Goal: Task Accomplishment & Management: Complete application form

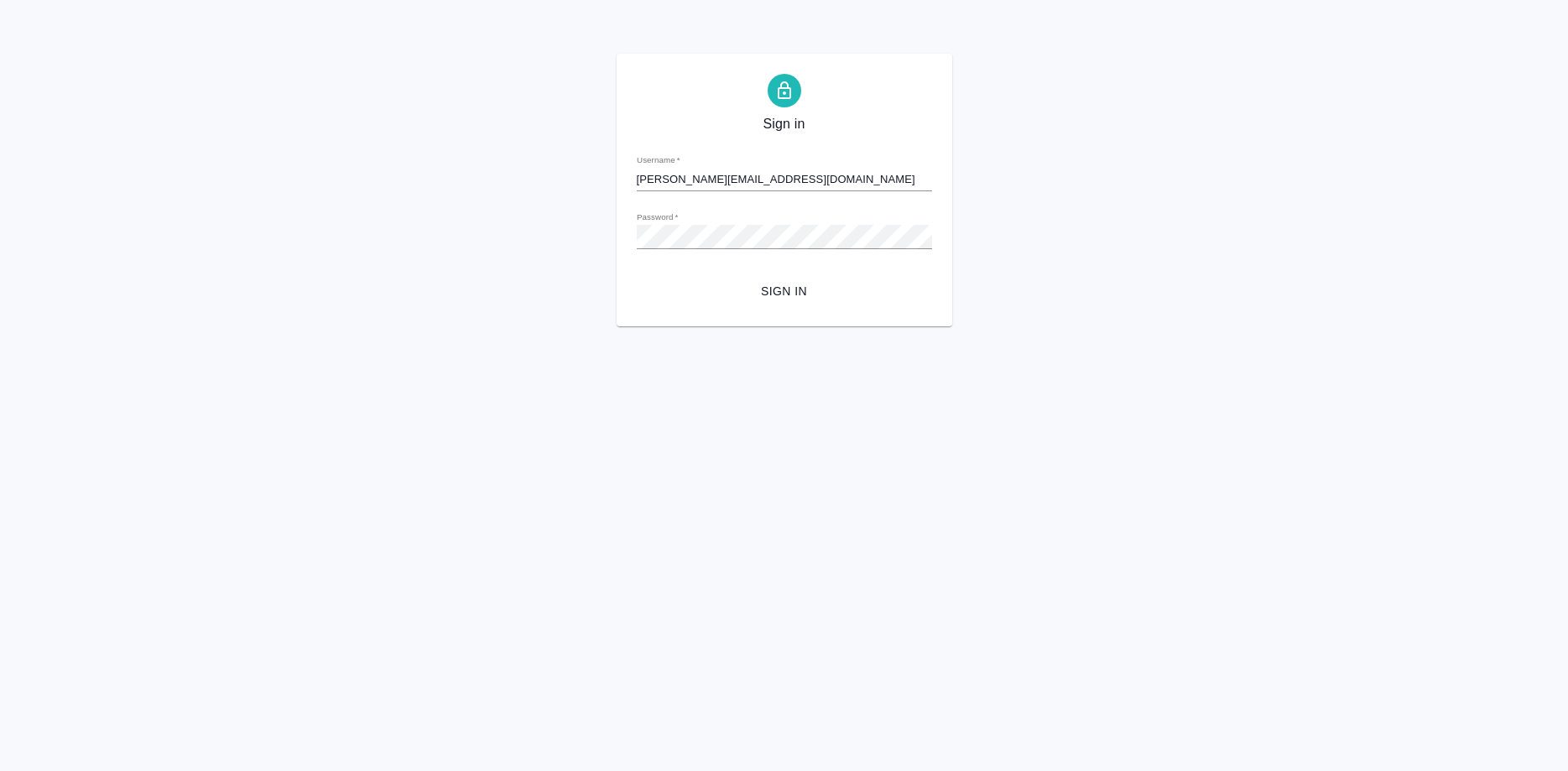
click at [773, 288] on span "Sign in" at bounding box center [784, 291] width 269 height 21
click at [769, 294] on span "Sign in" at bounding box center [784, 291] width 269 height 21
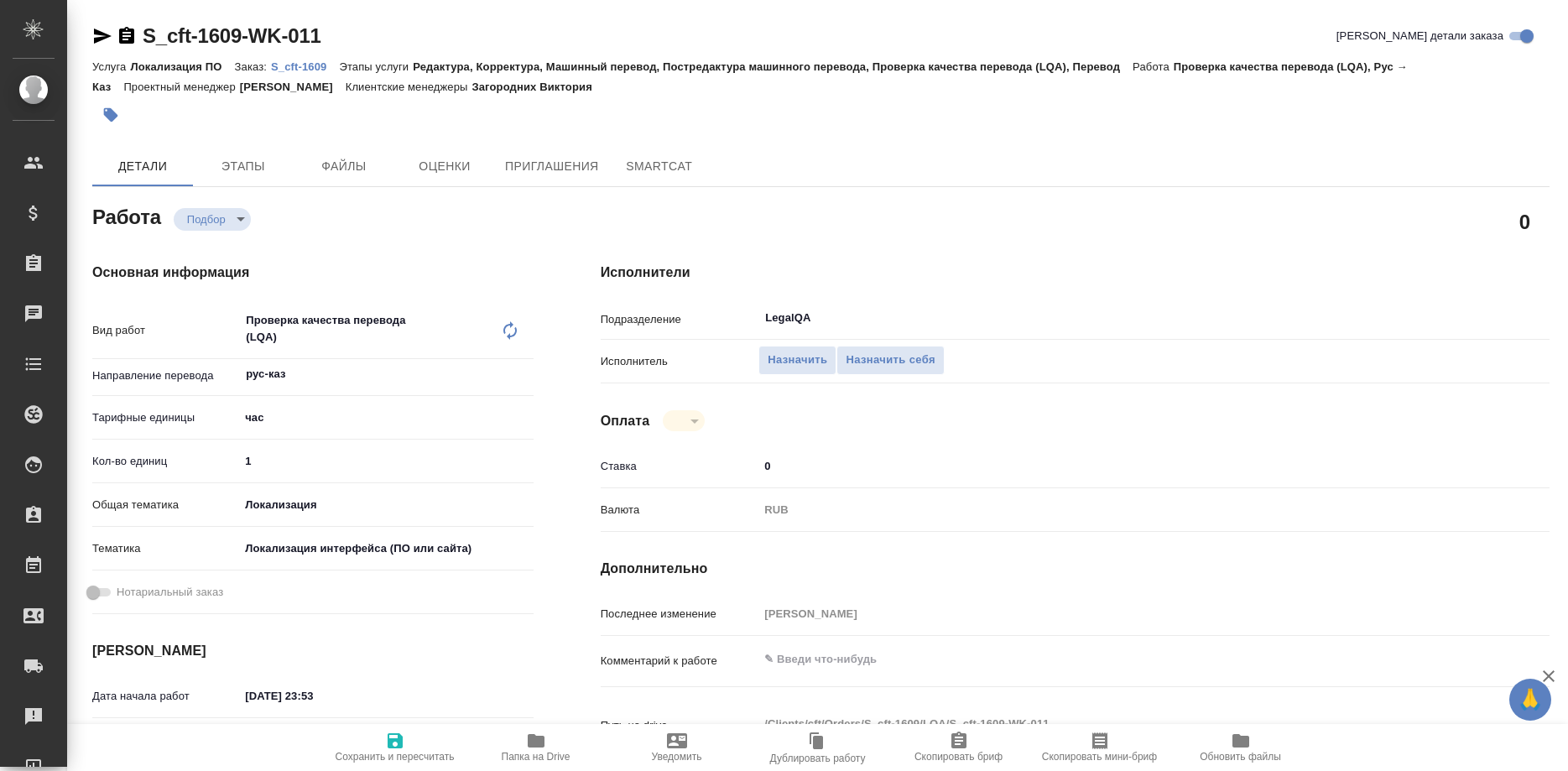
type textarea "x"
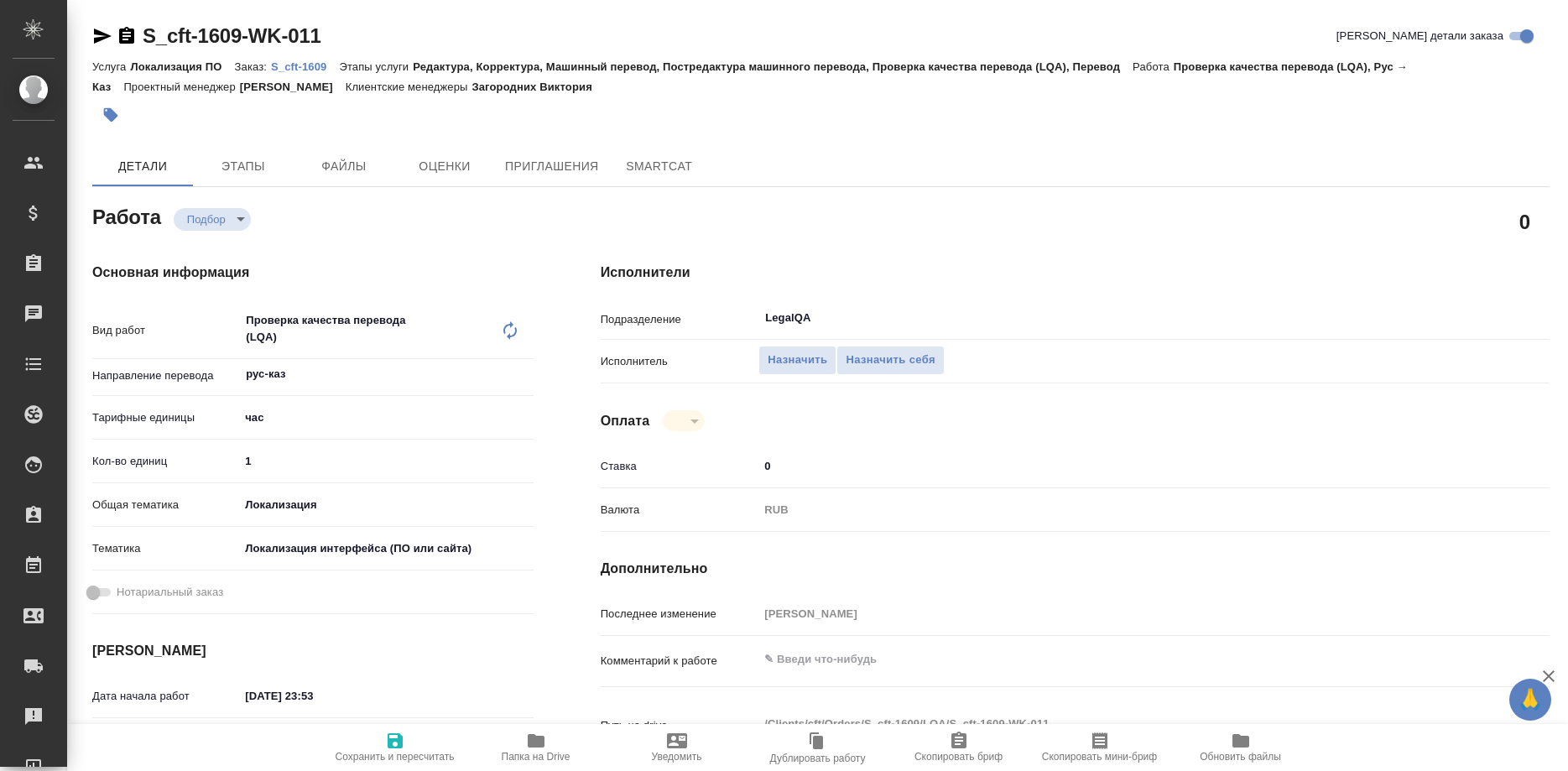
type textarea "x"
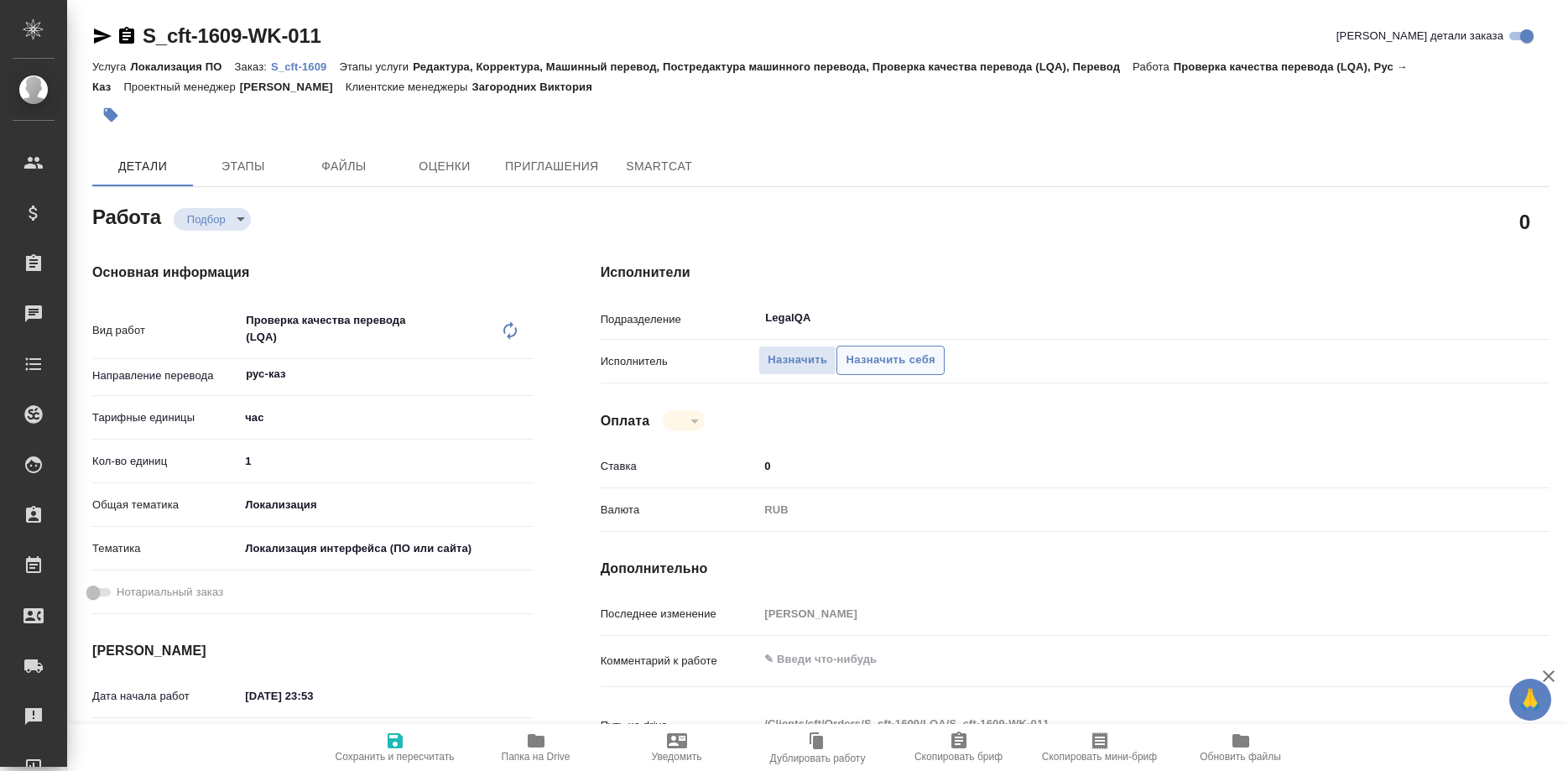
type textarea "x"
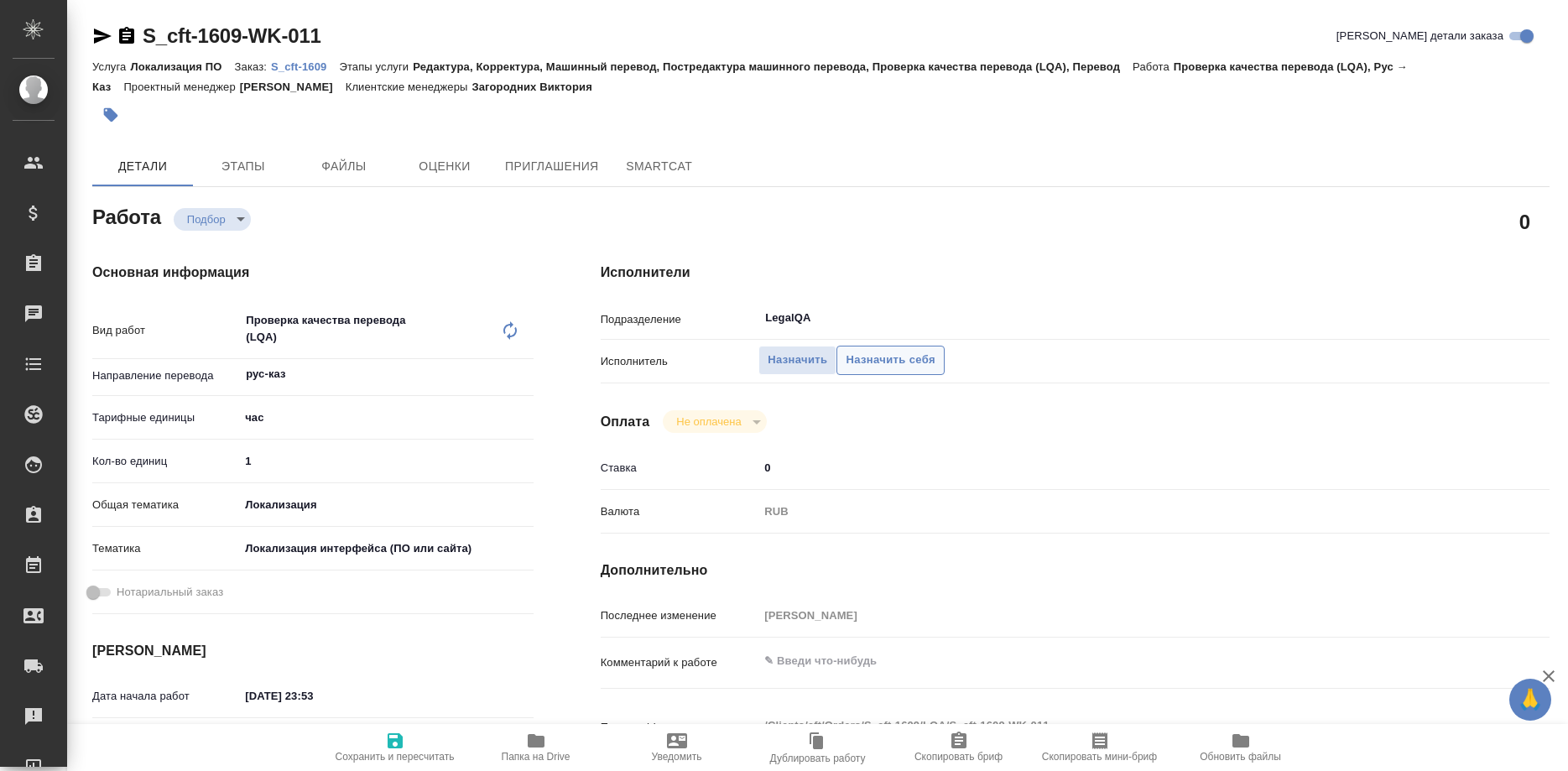
click at [875, 350] on span "Назначить себя" at bounding box center [890, 360] width 89 height 20
type textarea "x"
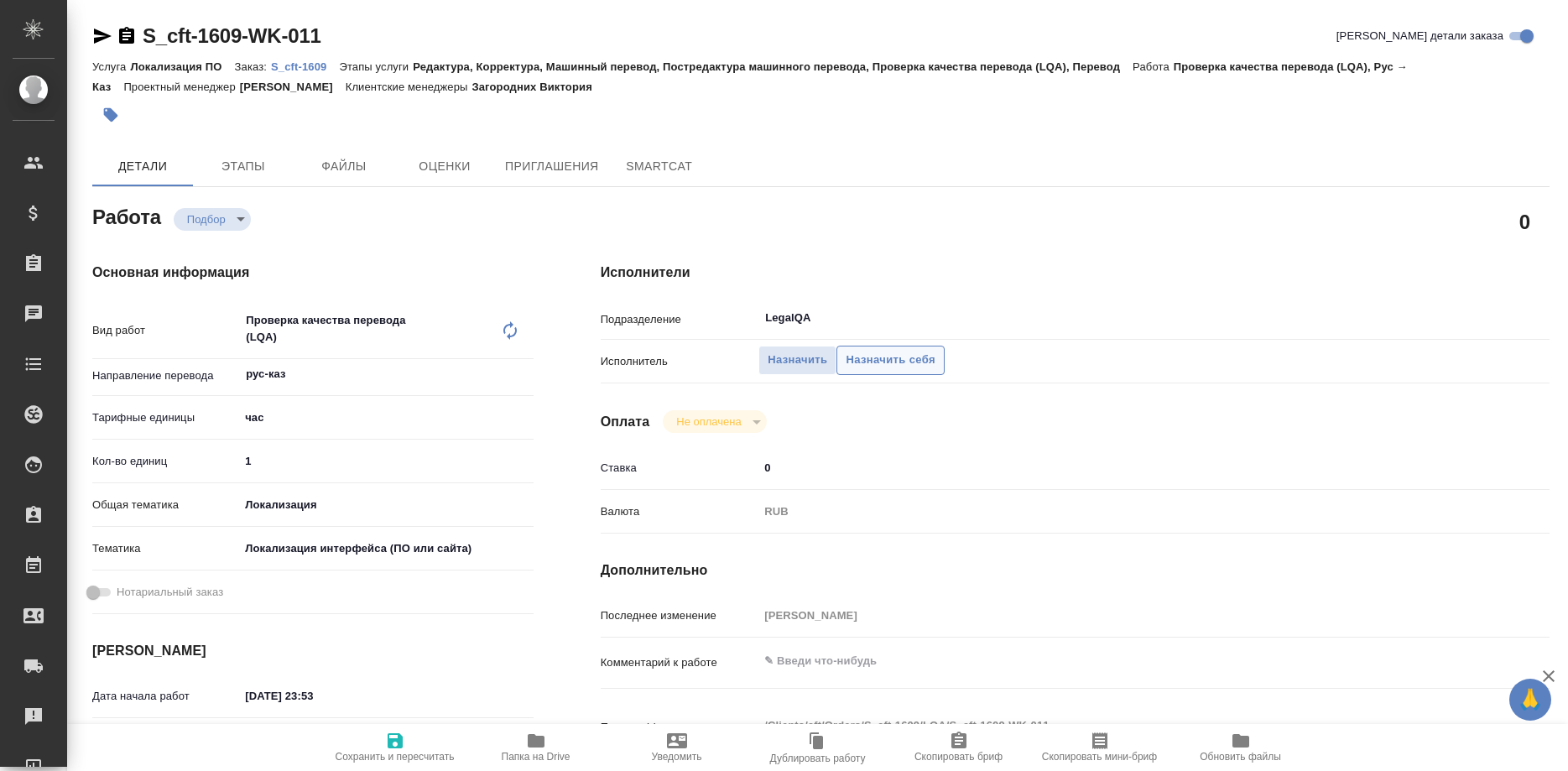
type textarea "x"
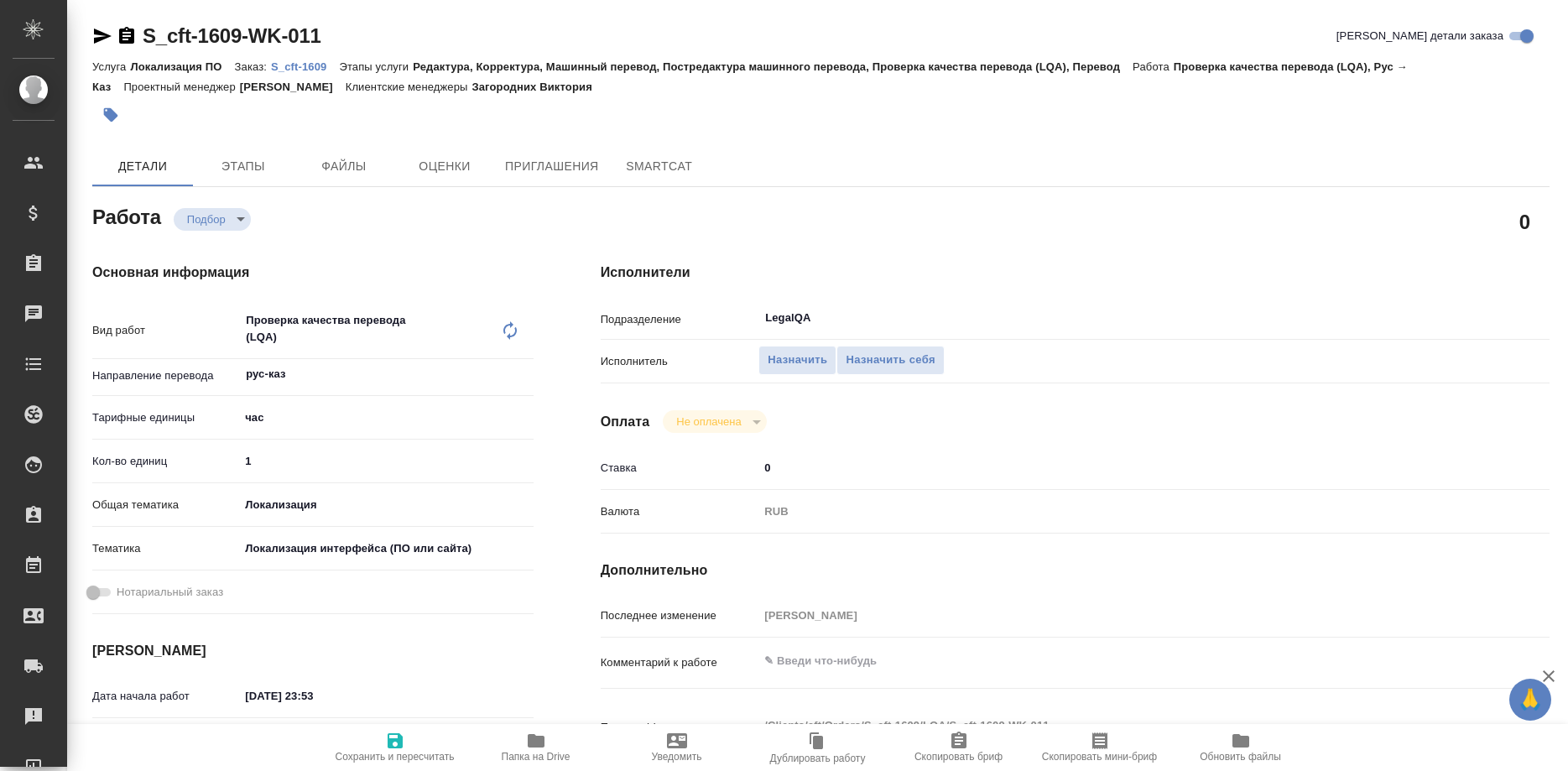
type textarea "x"
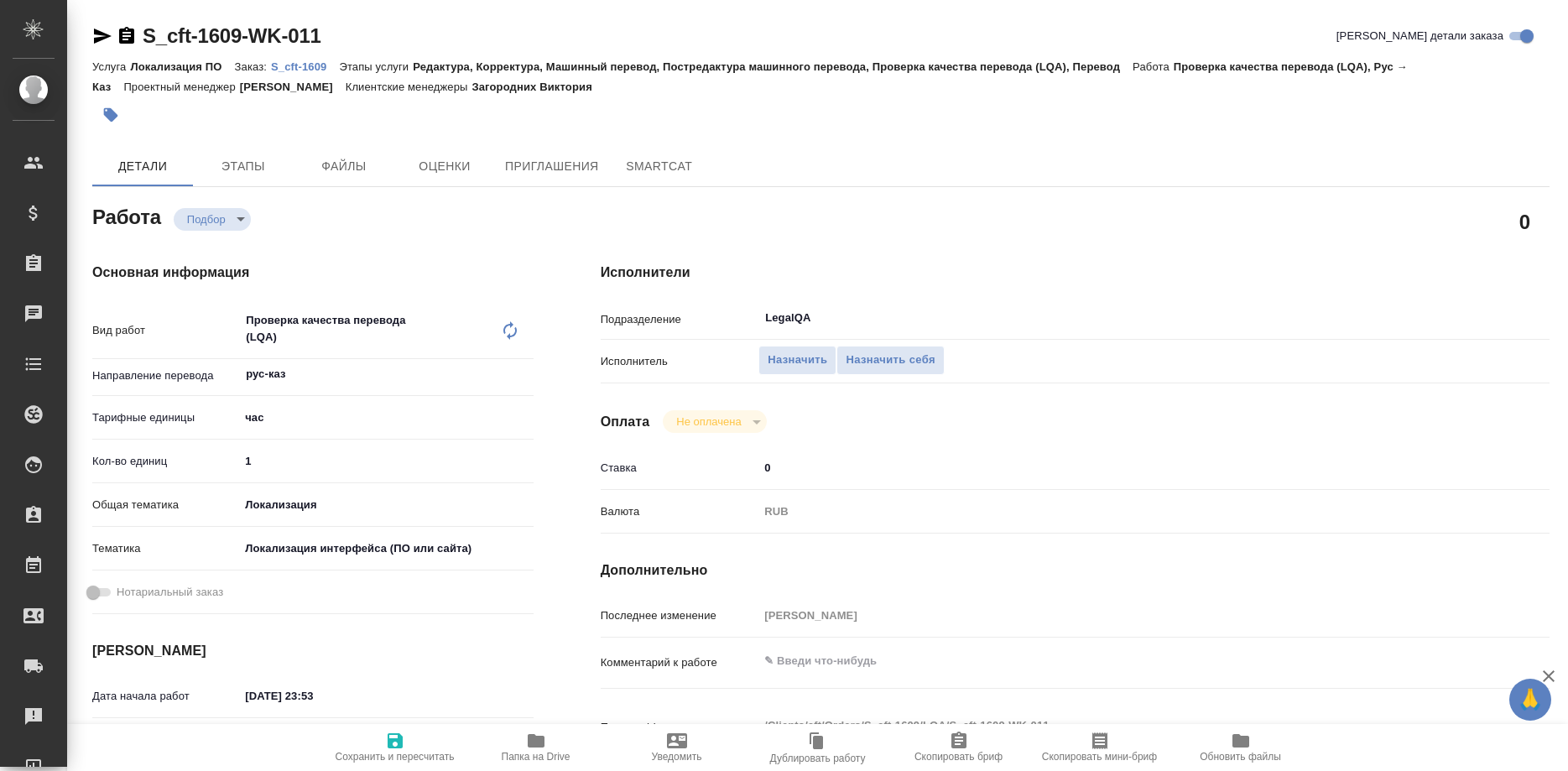
type textarea "x"
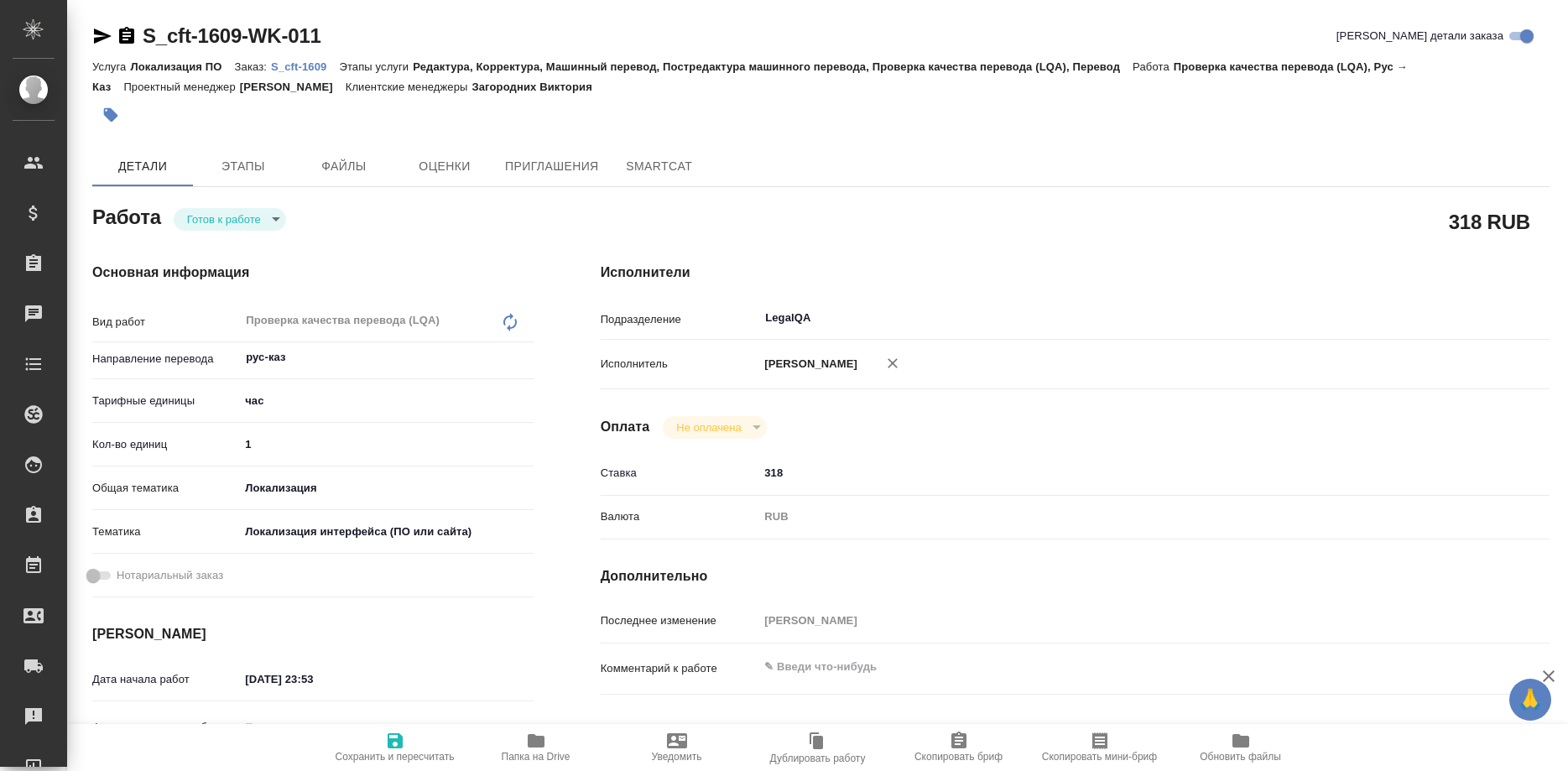
type textarea "x"
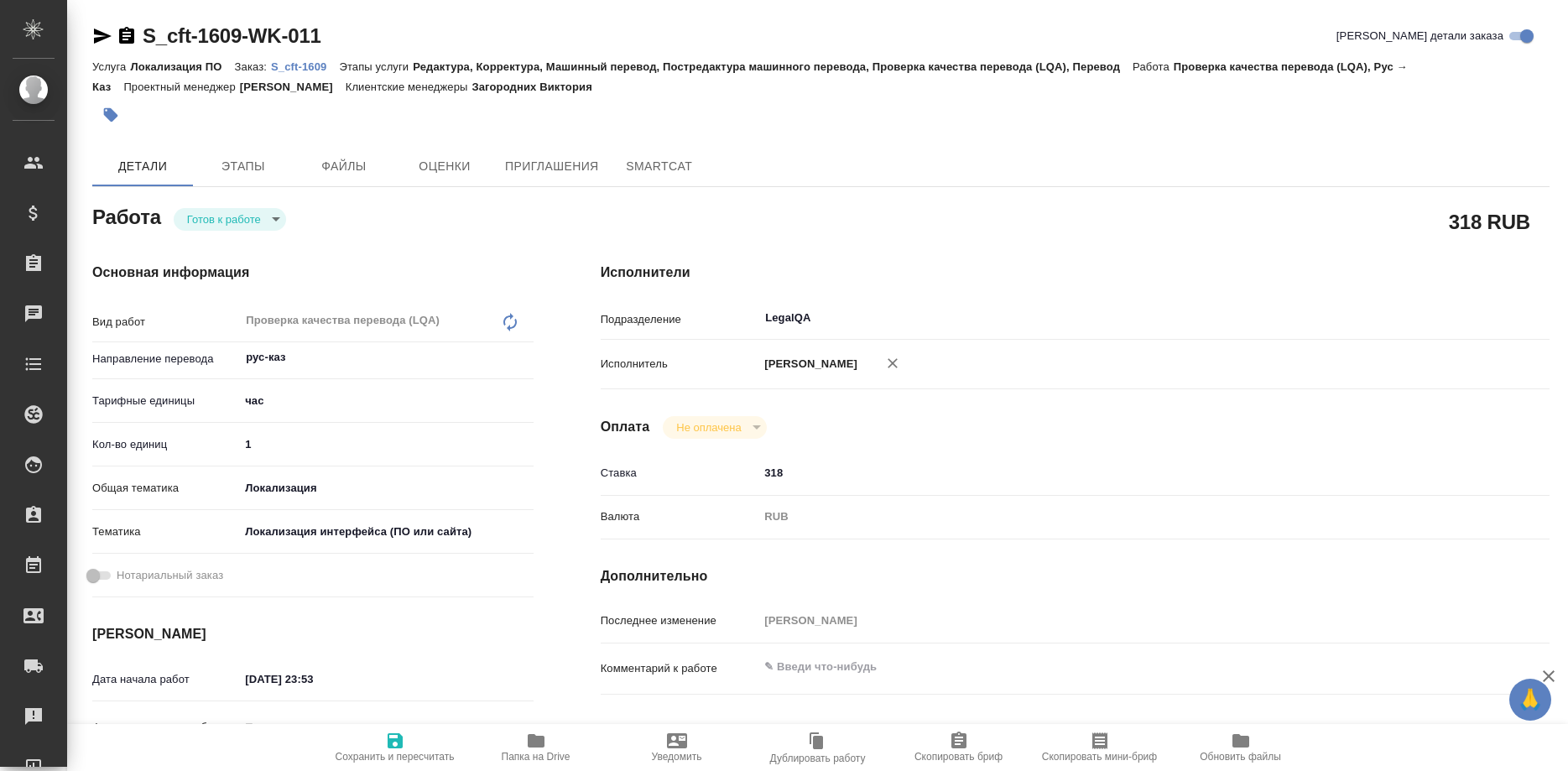
type textarea "x"
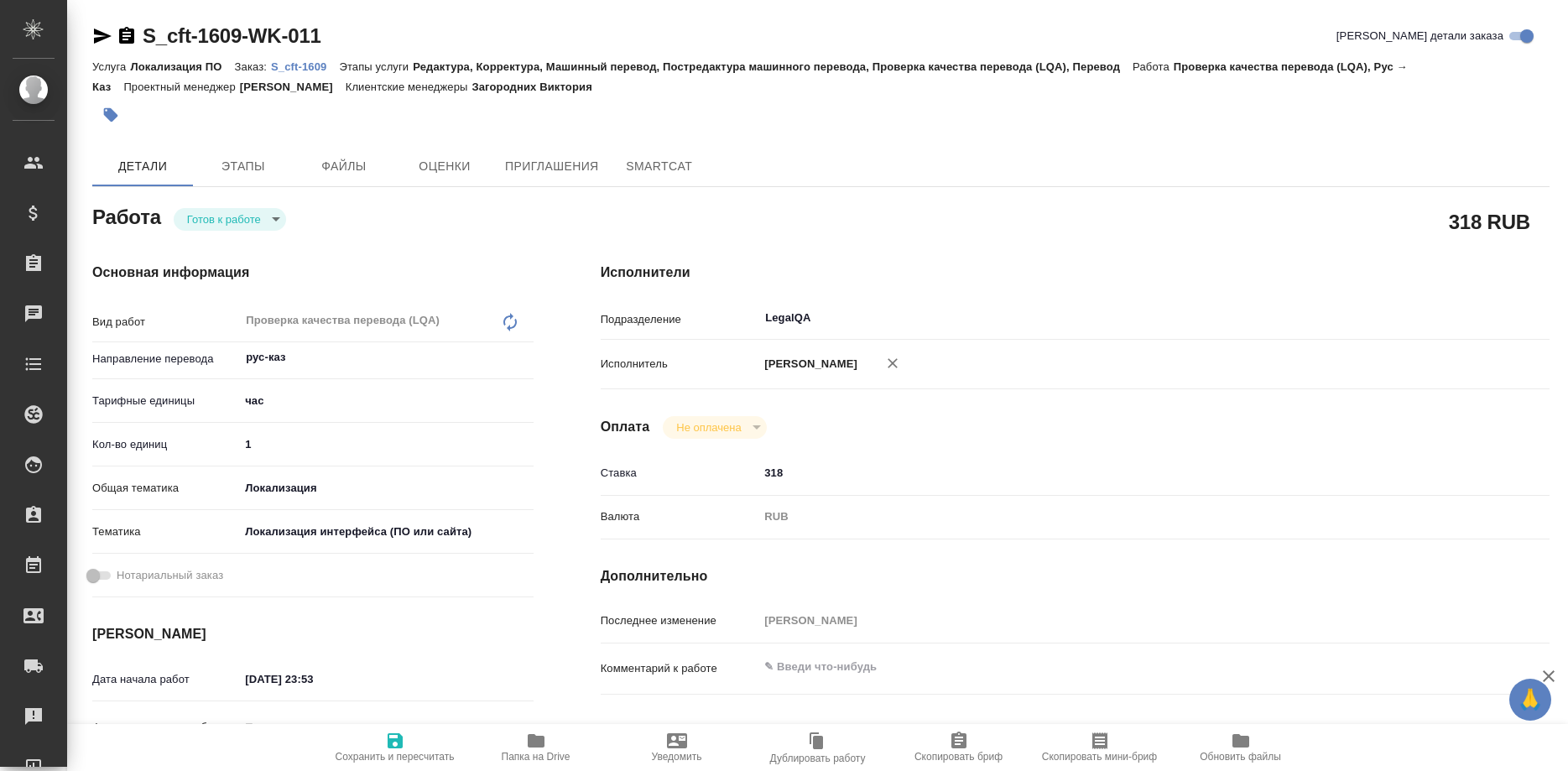
type textarea "x"
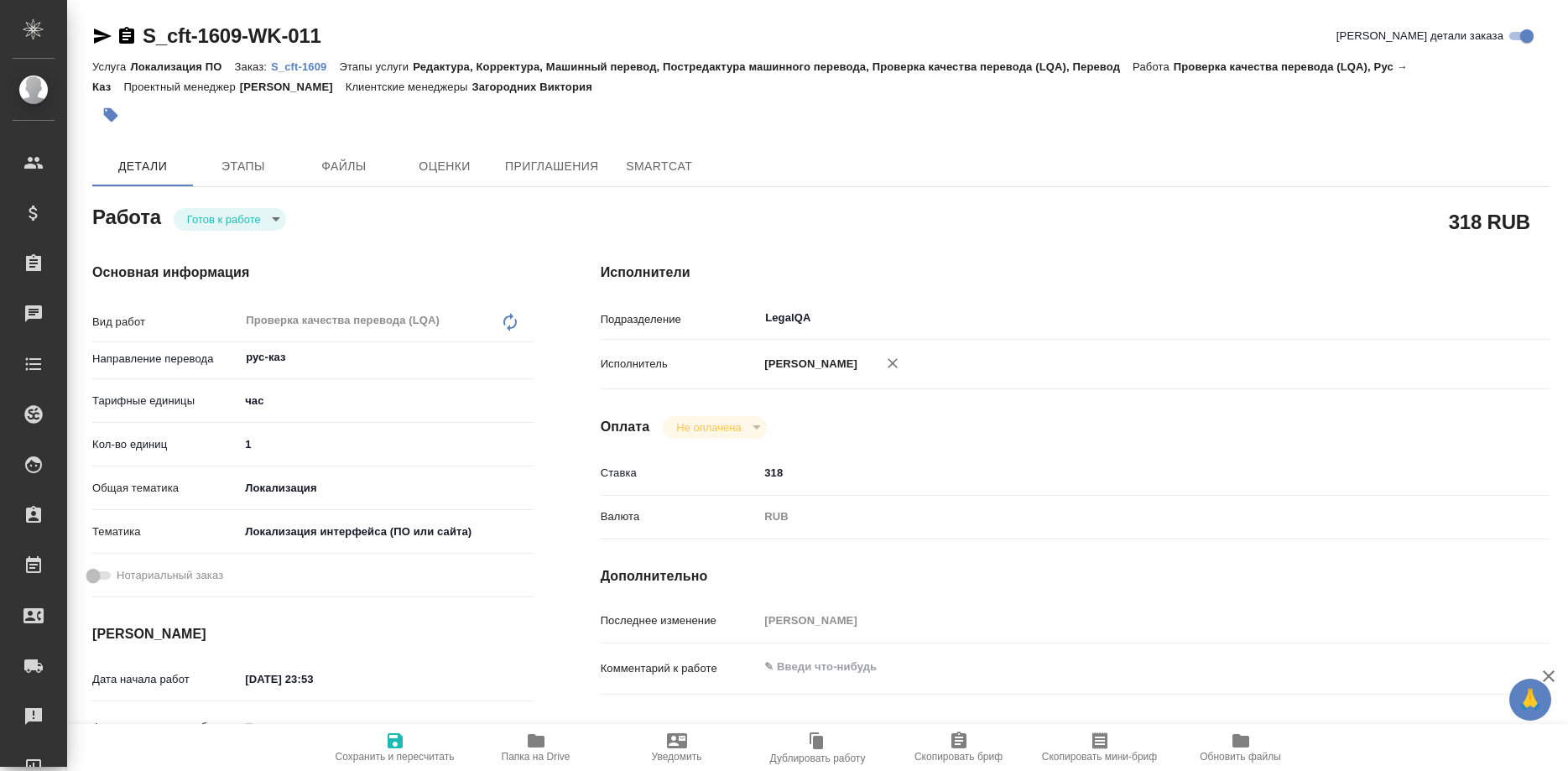
type textarea "x"
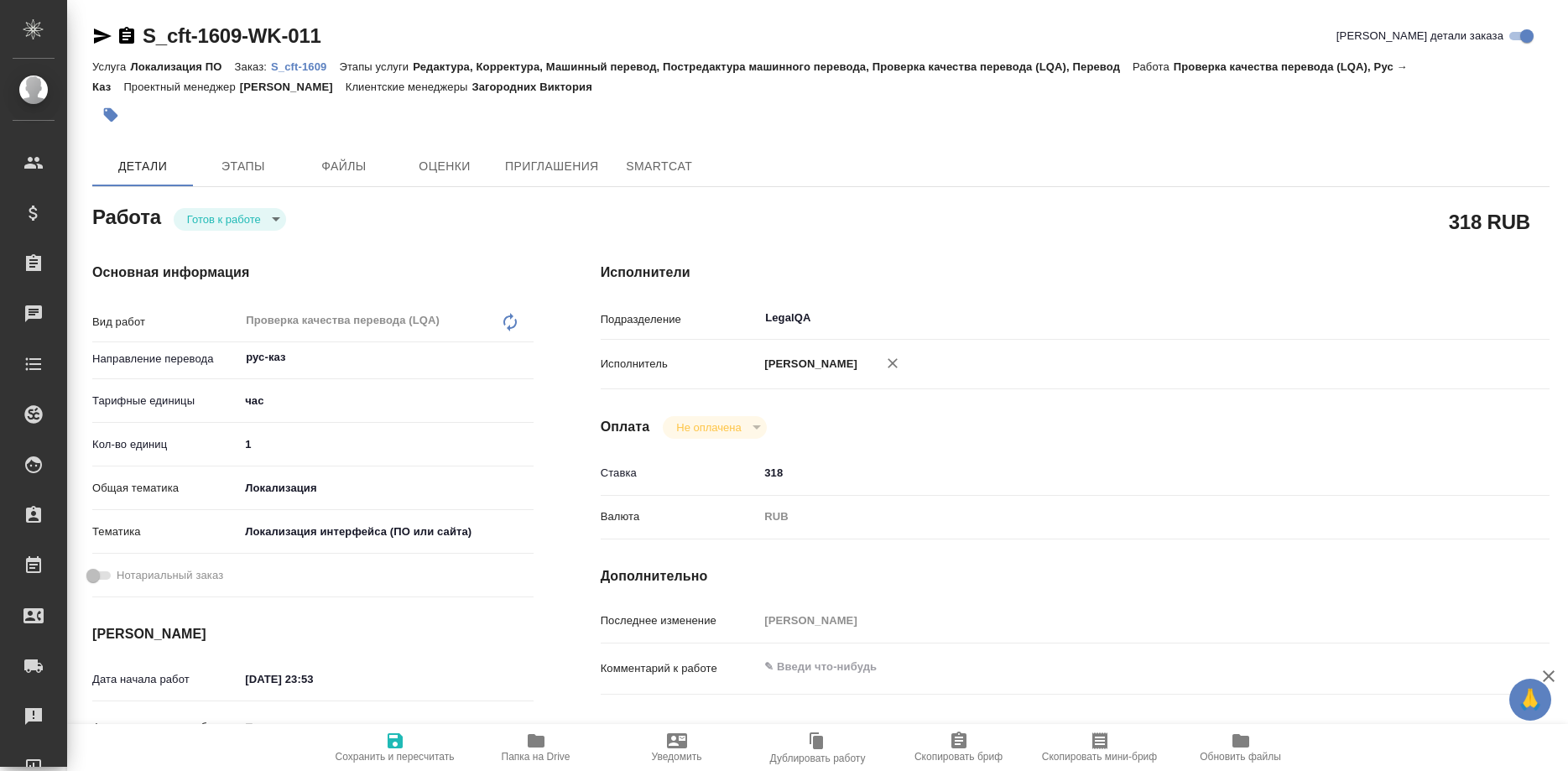
type textarea "x"
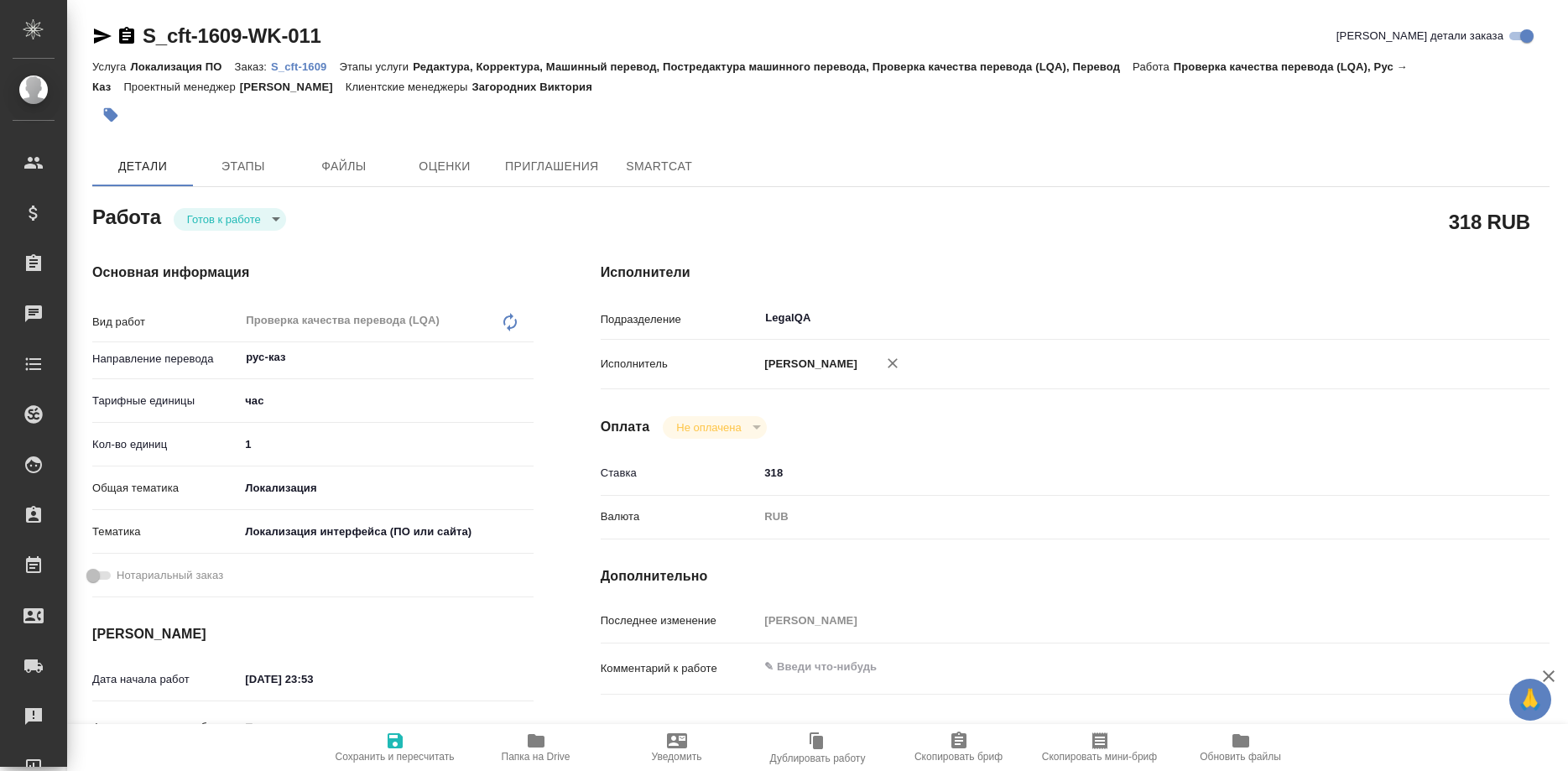
click at [375, 744] on span "Сохранить и пересчитать" at bounding box center [395, 747] width 121 height 32
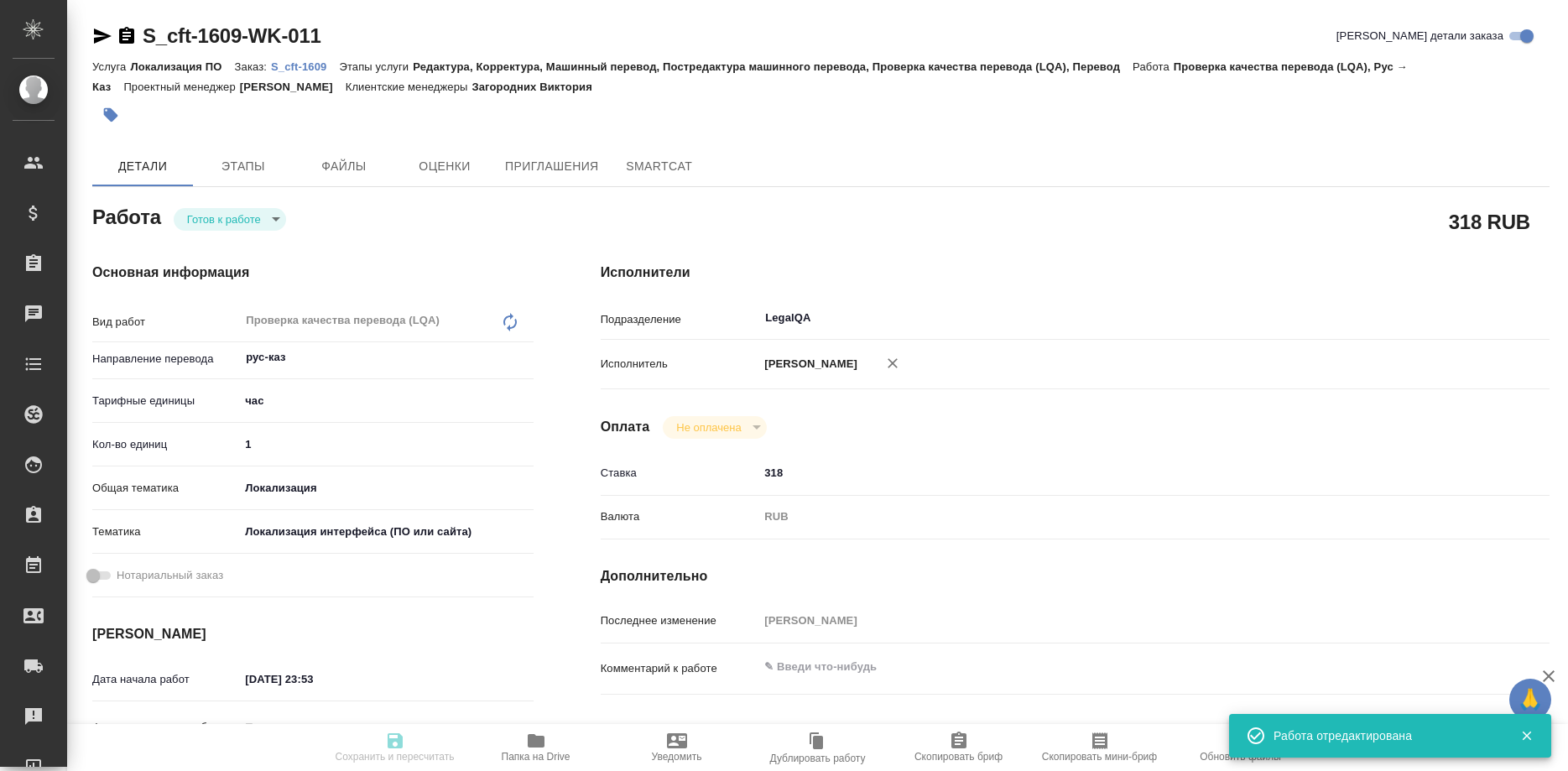
type input "readyForWork"
type input "рус-каз"
type input "5a8b1489cc6b4906c91bfd93"
type input "1"
type input "local"
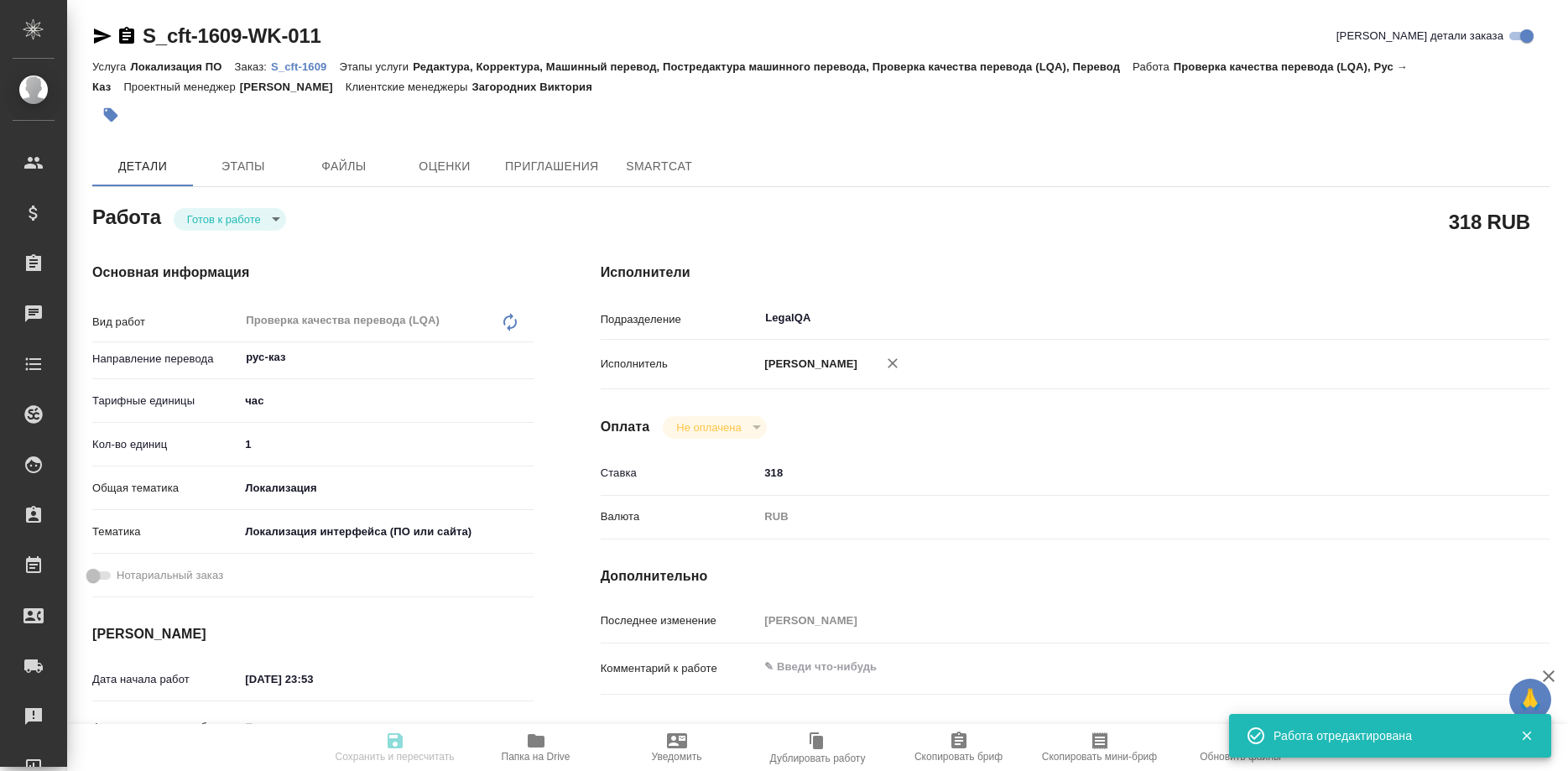
type input "5a8b8b956a9677013d343e0d"
type input "[DATE] 23:53"
type input "[DATE] 19:00"
type input "LegalQA"
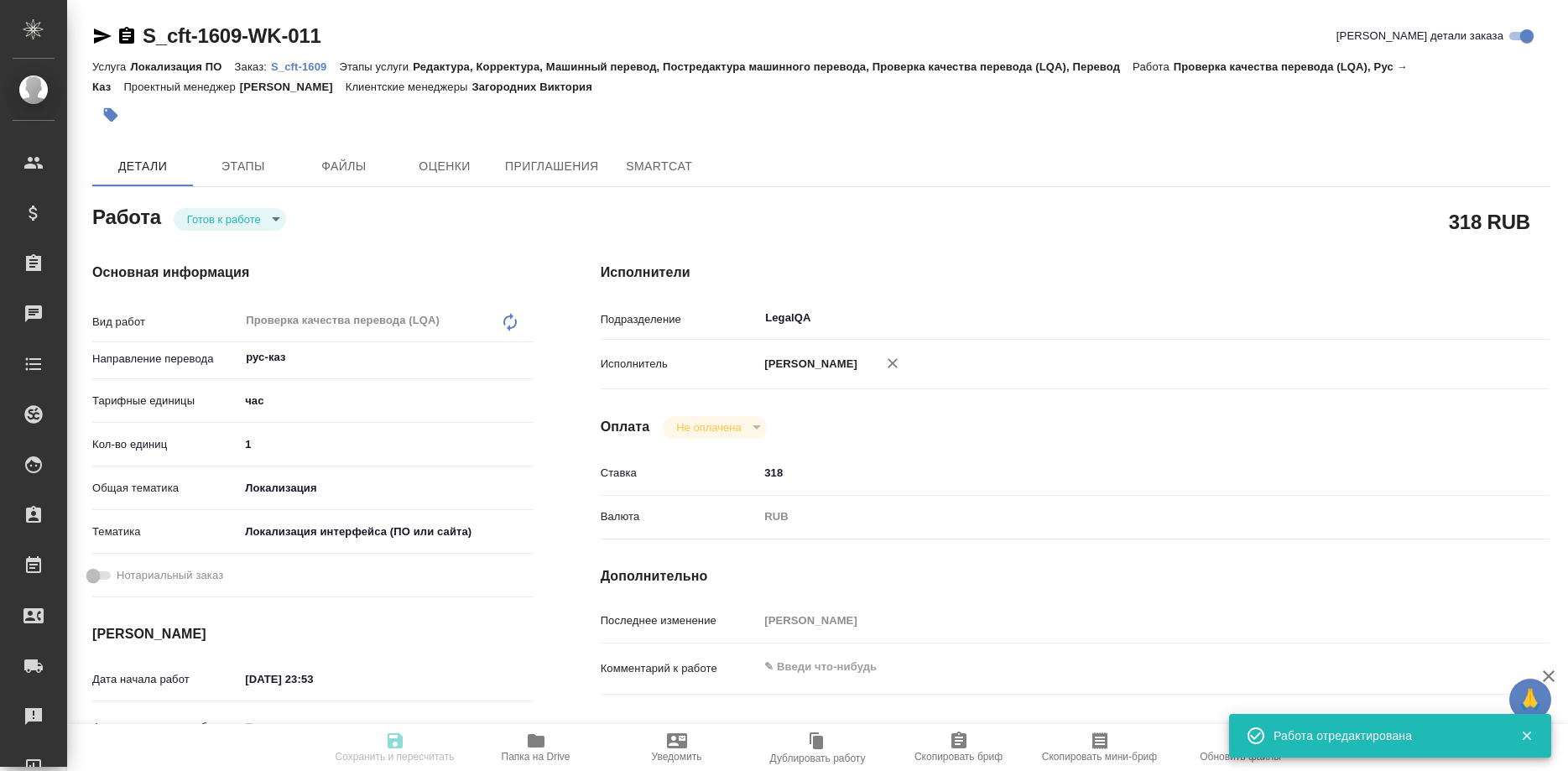
type input "notPayed"
type input "318"
type input "RUB"
type input "[PERSON_NAME]"
type input "S_cft-1609"
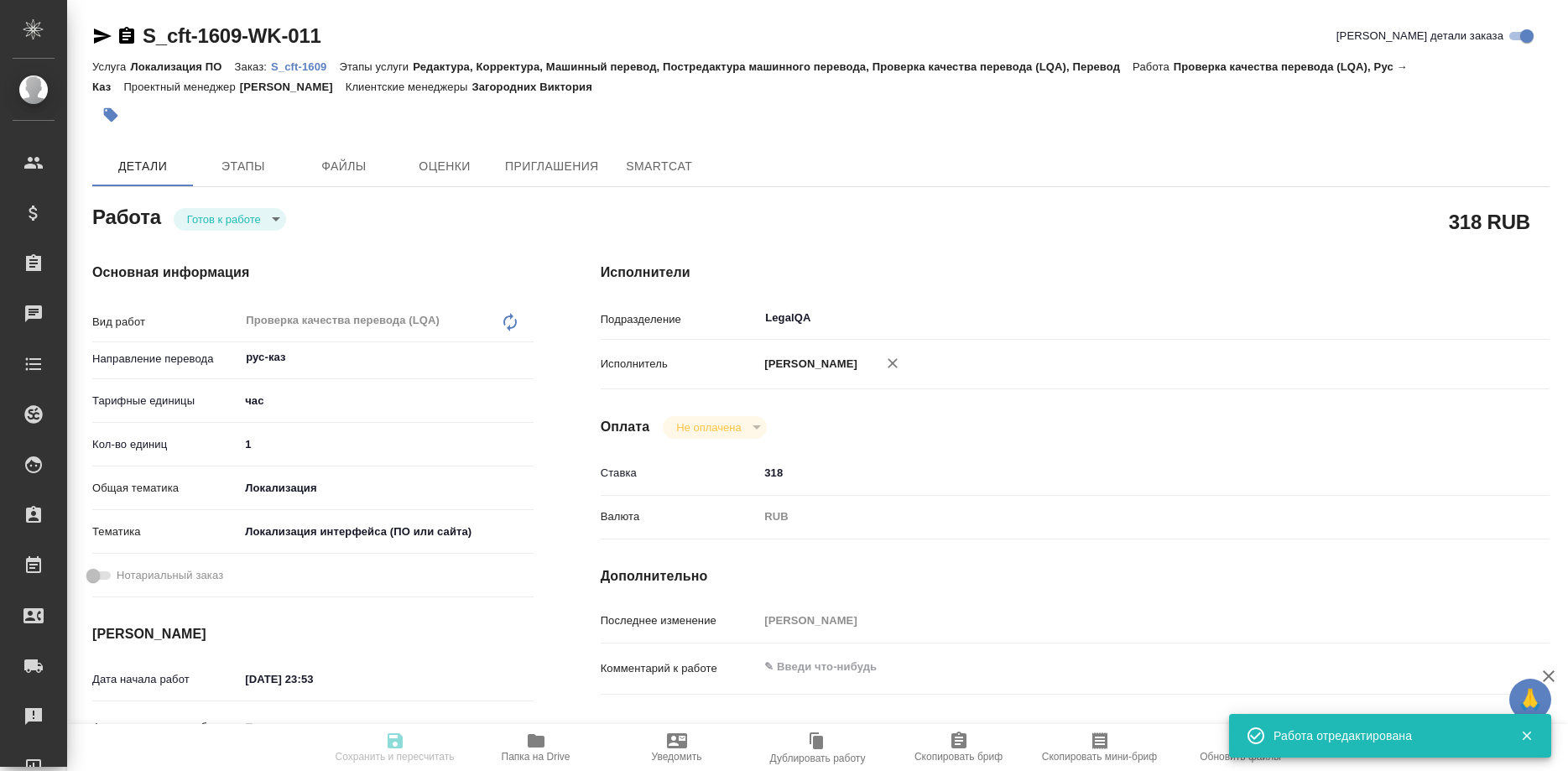
type input "Локализация ПО"
type input "Редактура, Корректура, Машинный перевод, Постредактура машинного перевода, Пров…"
type input "Загородних Виктория"
type input "/Clients/cft/Orders/S_cft-1609"
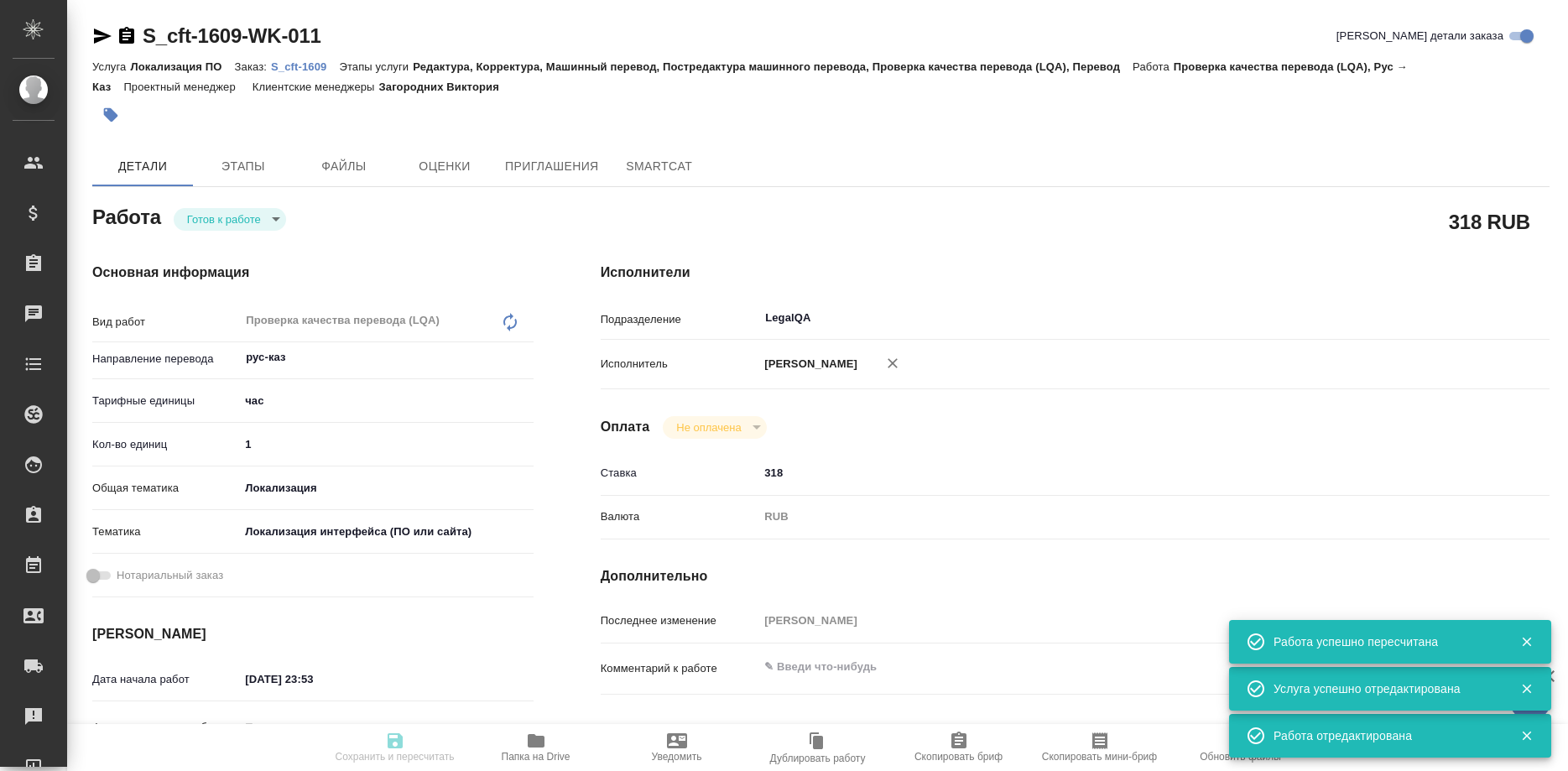
type input "readyForWork"
type input "рус-каз"
type input "5a8b1489cc6b4906c91bfd93"
type input "1"
type input "local"
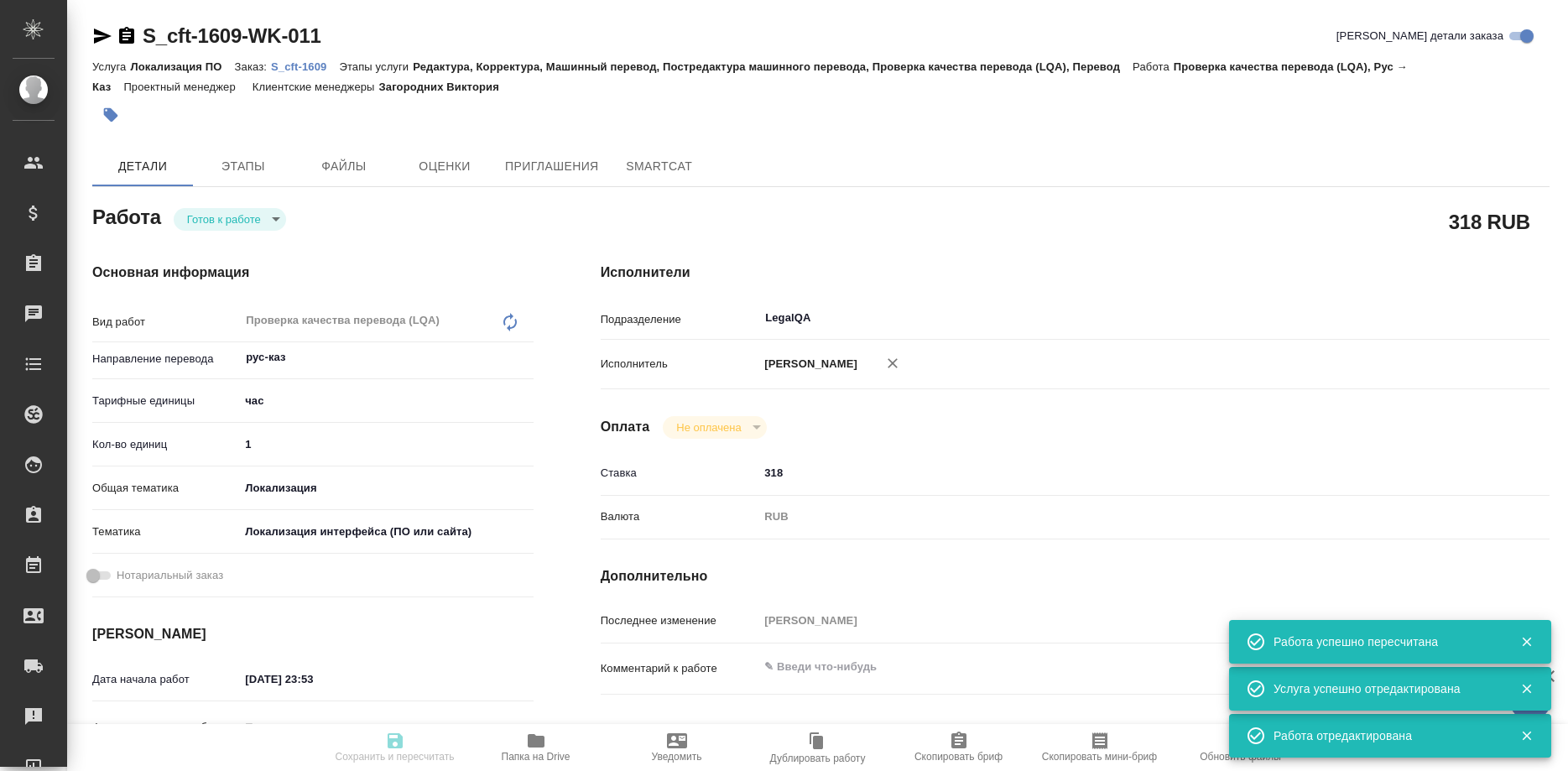
type input "5a8b8b956a9677013d343e0d"
type input "21.09.2025 23:53"
type input "22.09.2025 19:00"
type input "LegalQA"
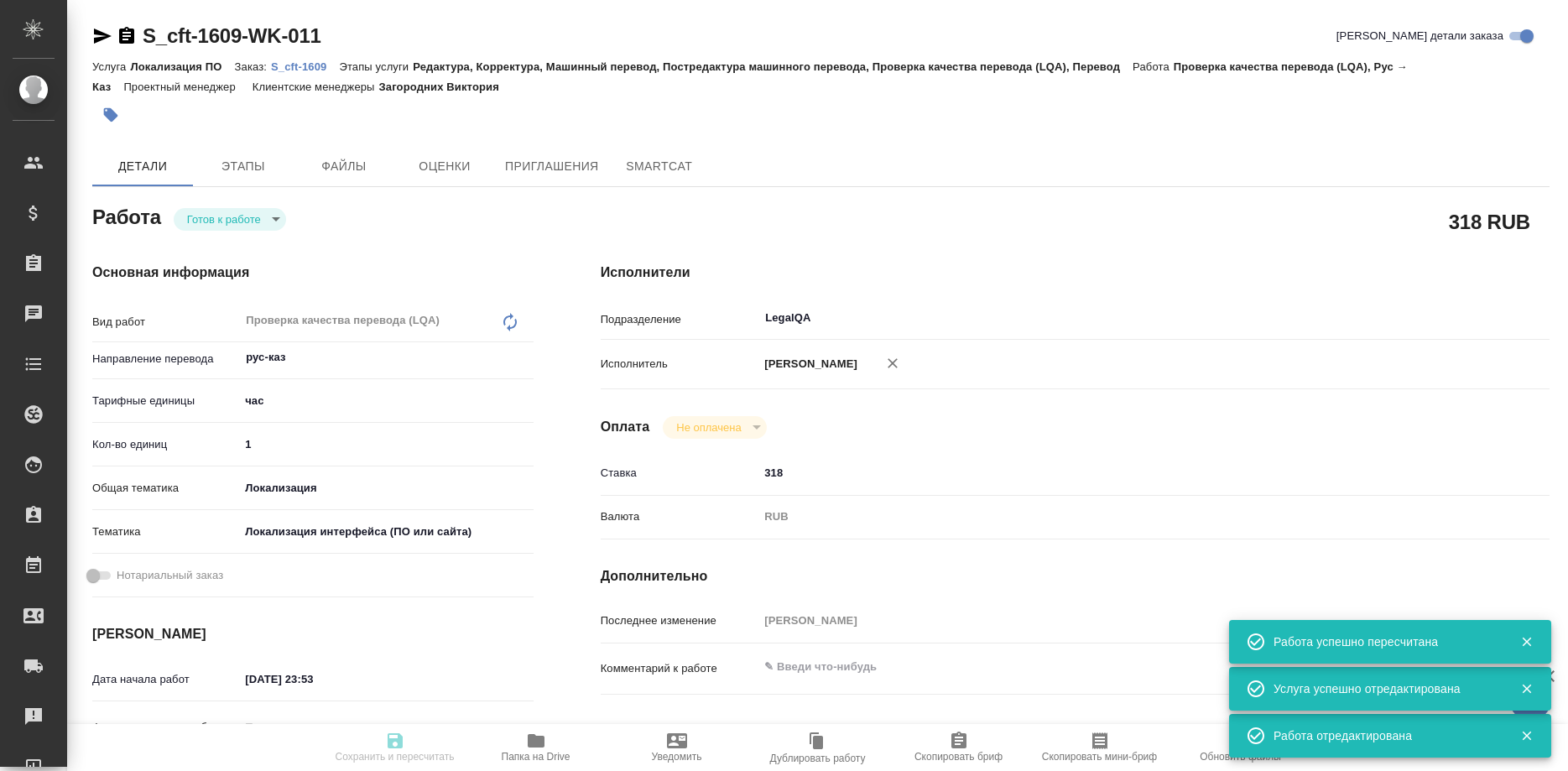
type input "notPayed"
type input "318"
type input "RUB"
type input "Ширина Сабина"
type input "S_cft-1609"
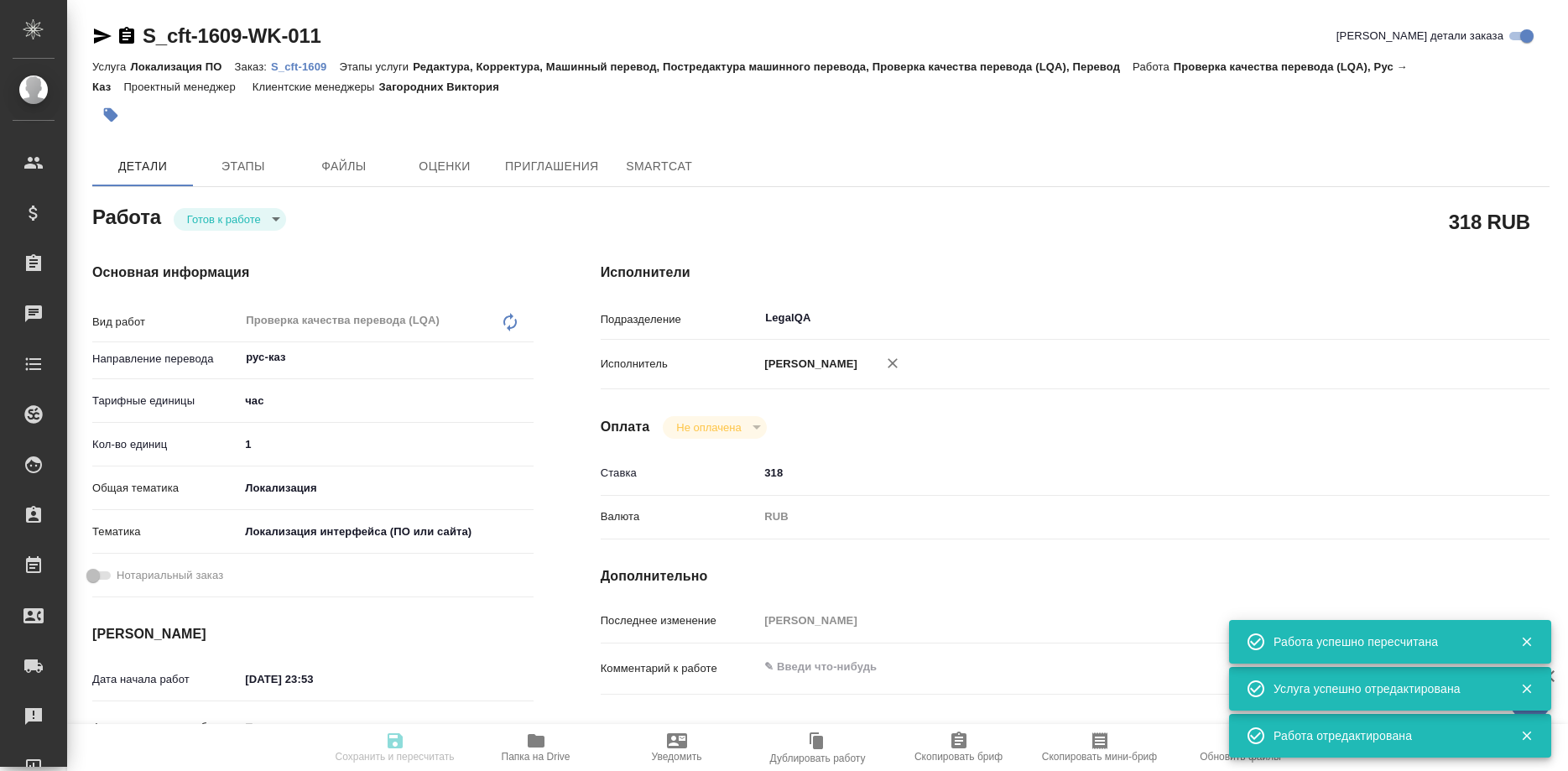
type input "Локализация ПО"
type input "Редактура, Корректура, Машинный перевод, Постредактура машинного перевода, Пров…"
type input "Загородних Виктория"
type input "/Clients/cft/Orders/S_cft-1609"
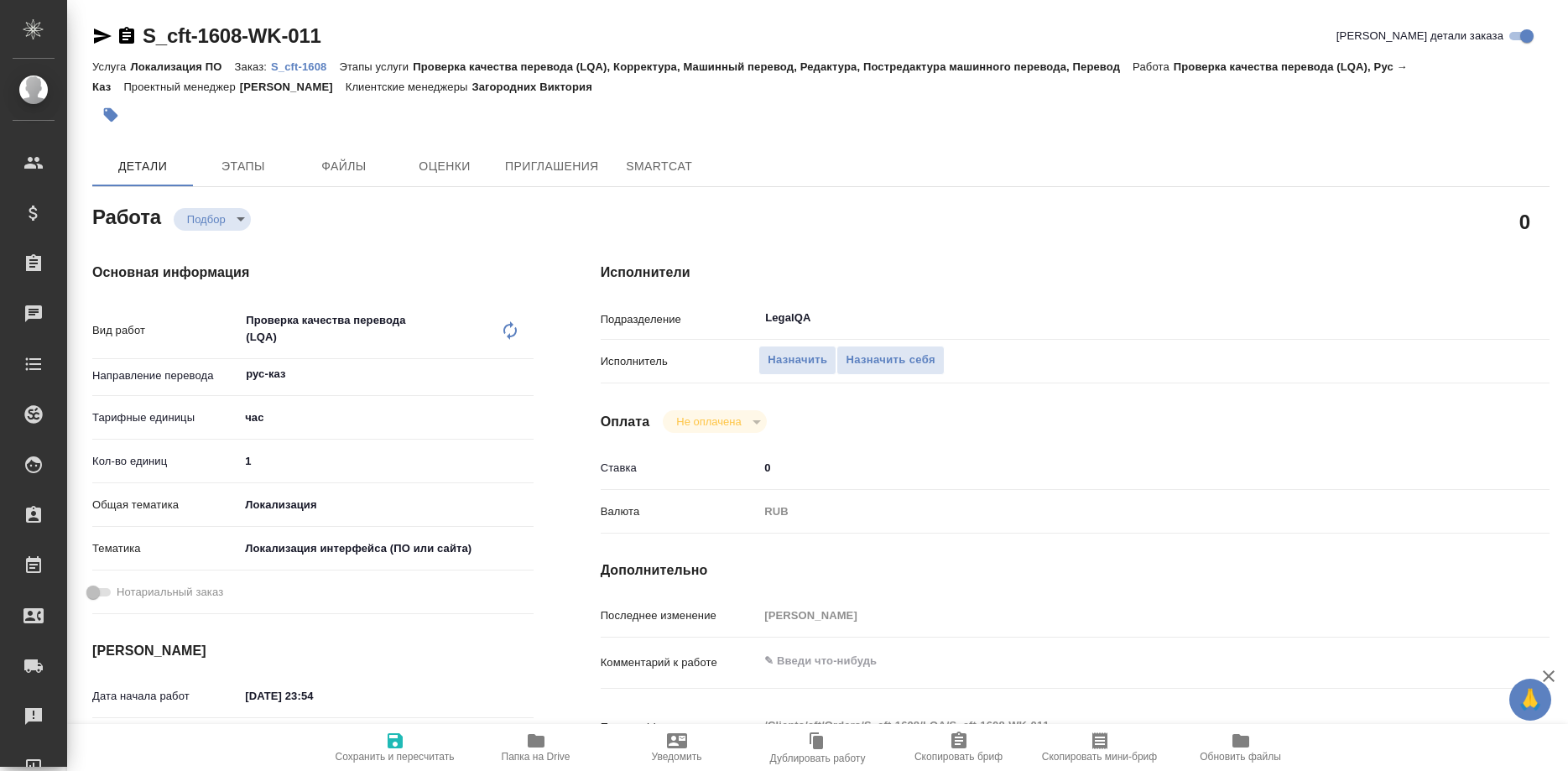
type textarea "x"
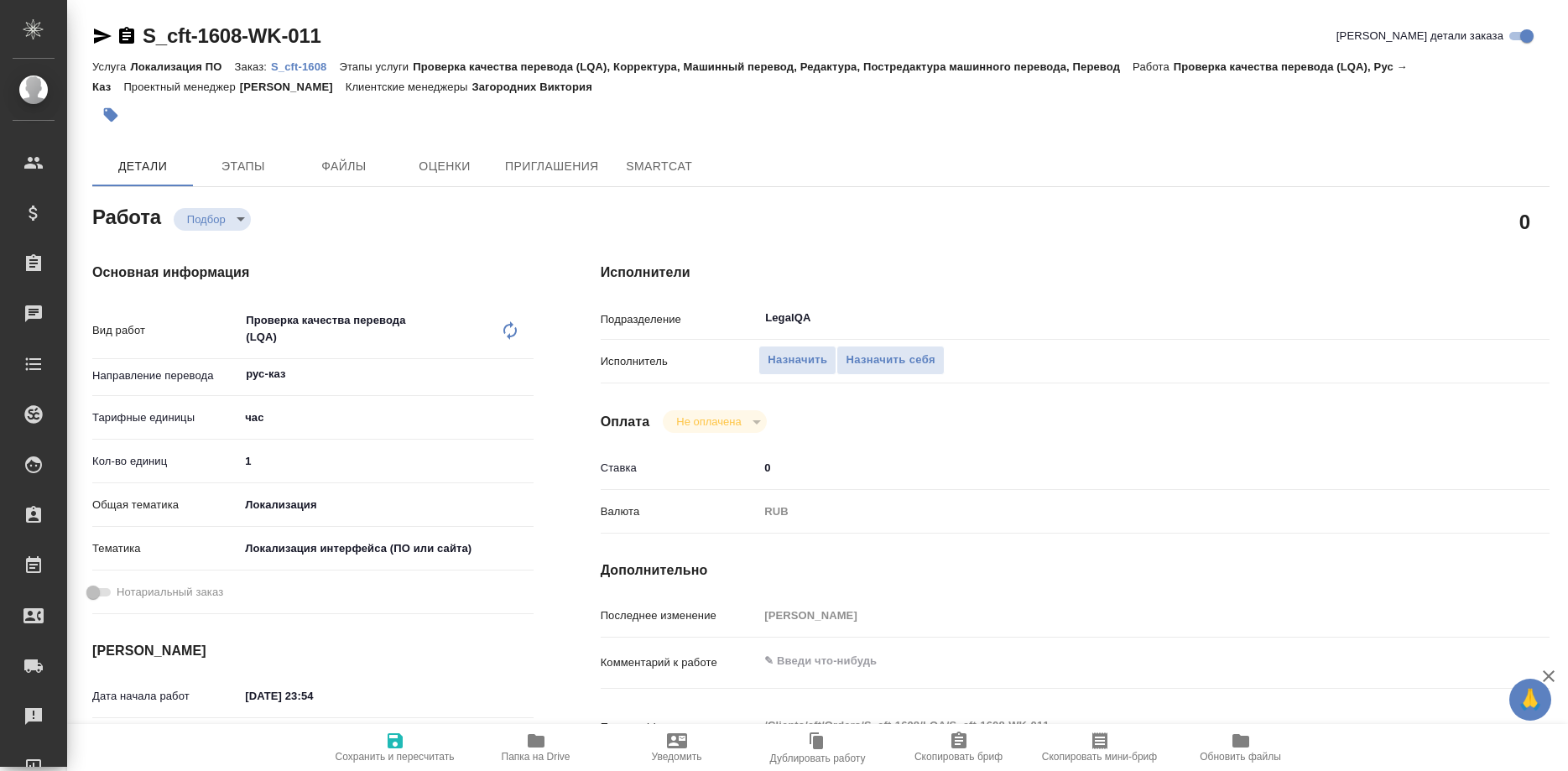
type textarea "x"
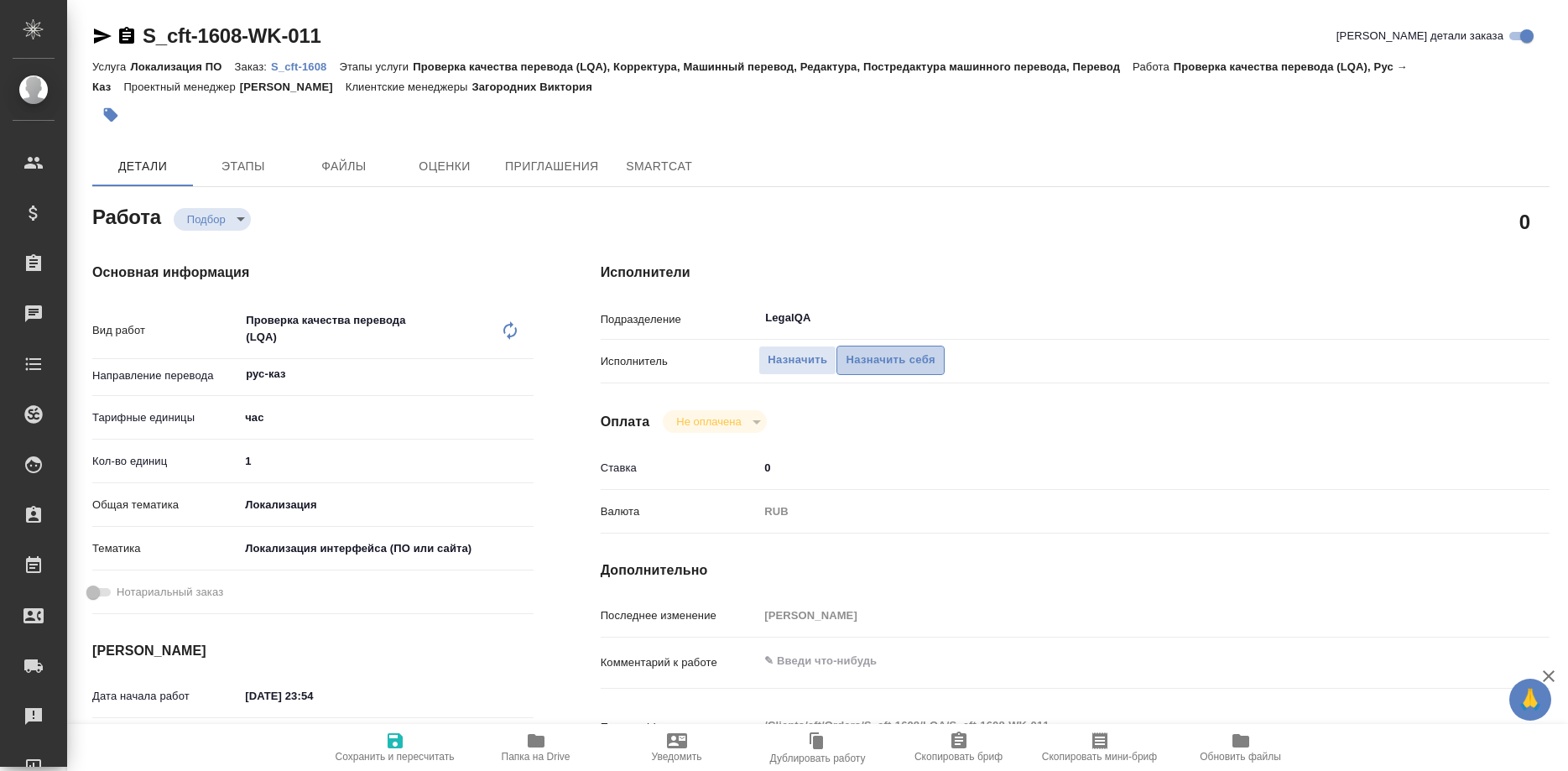
click at [857, 350] on span "Назначить себя" at bounding box center [890, 360] width 89 height 20
type textarea "x"
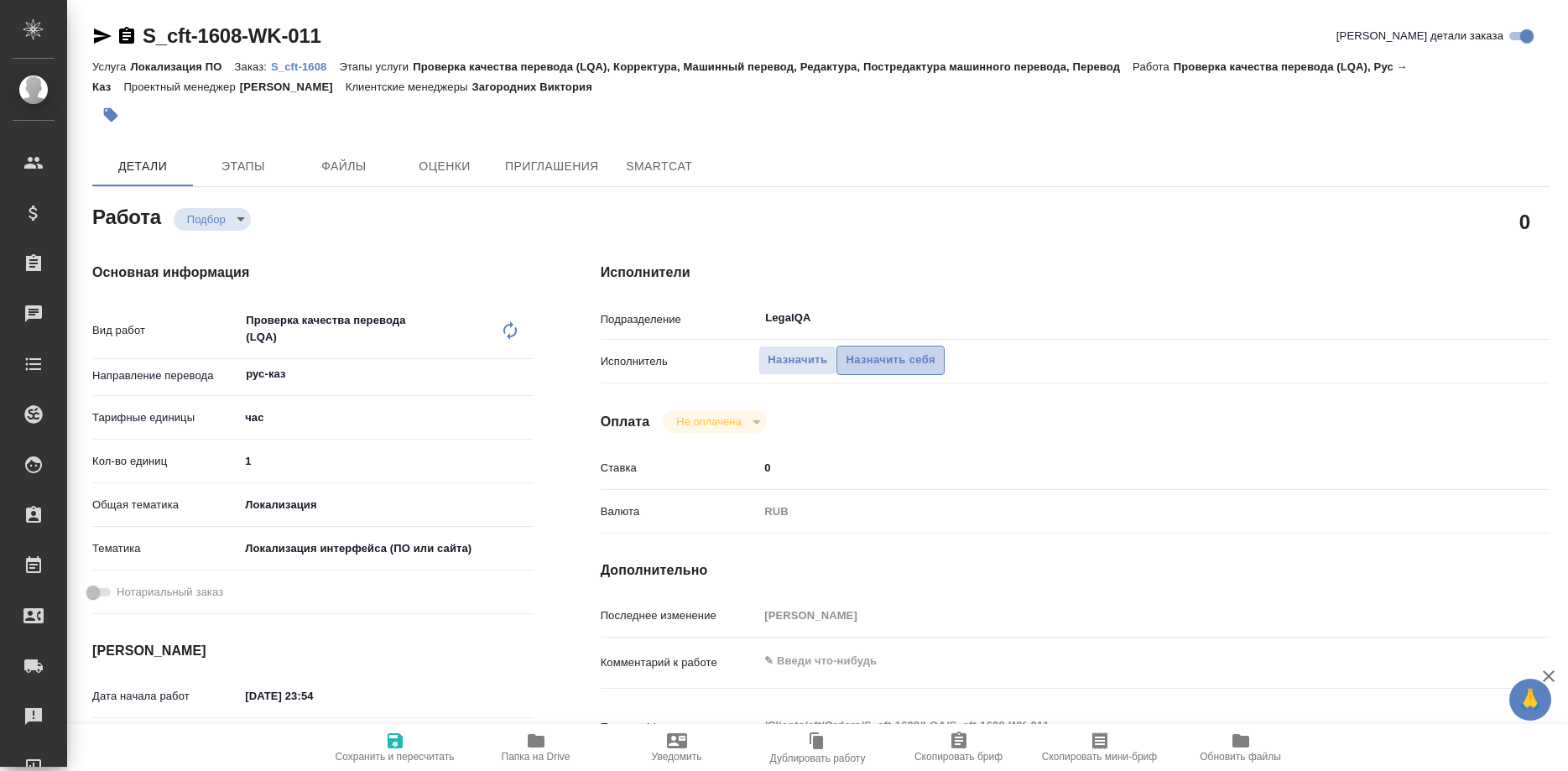
type textarea "x"
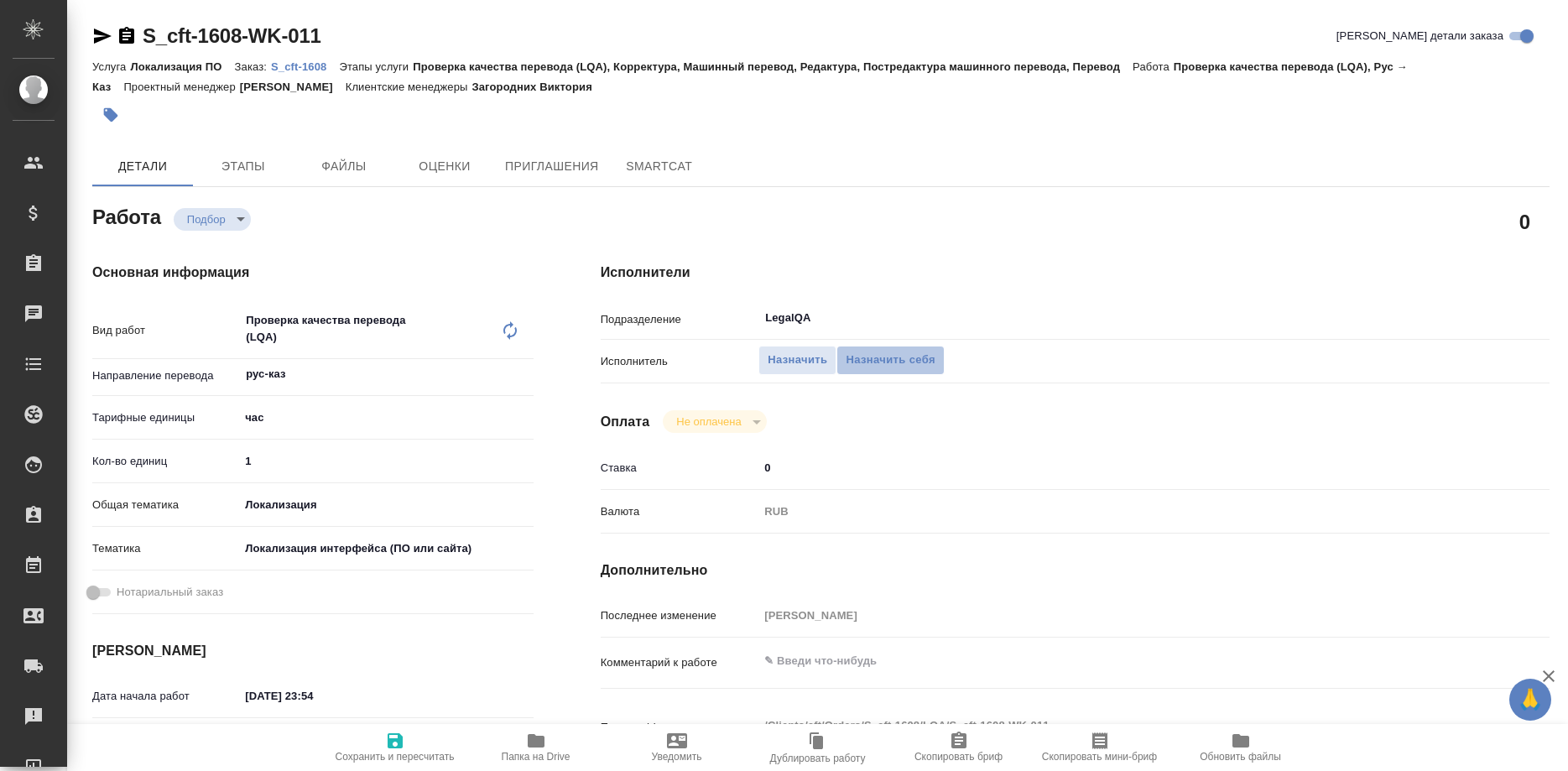
type textarea "x"
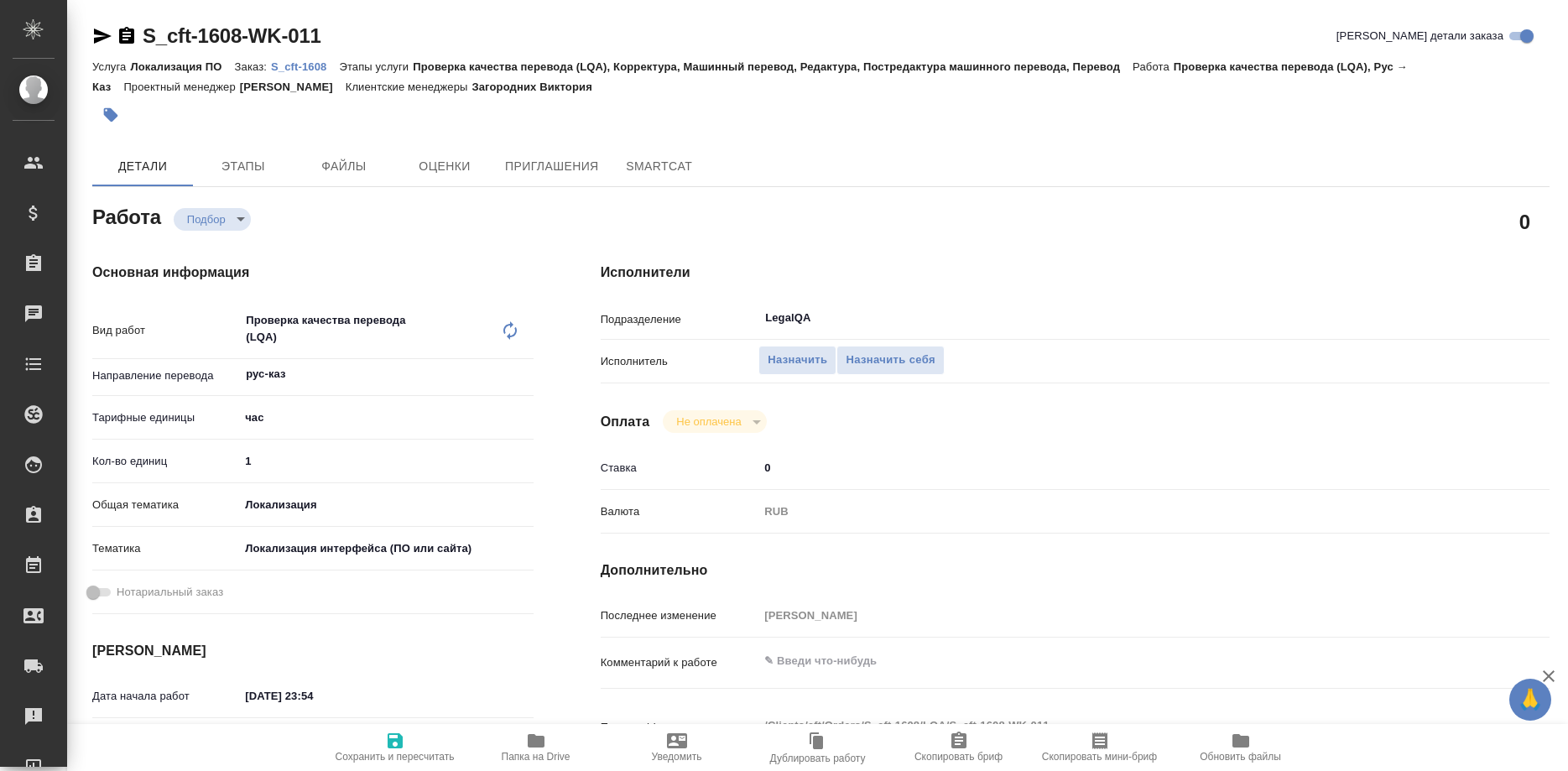
type textarea "x"
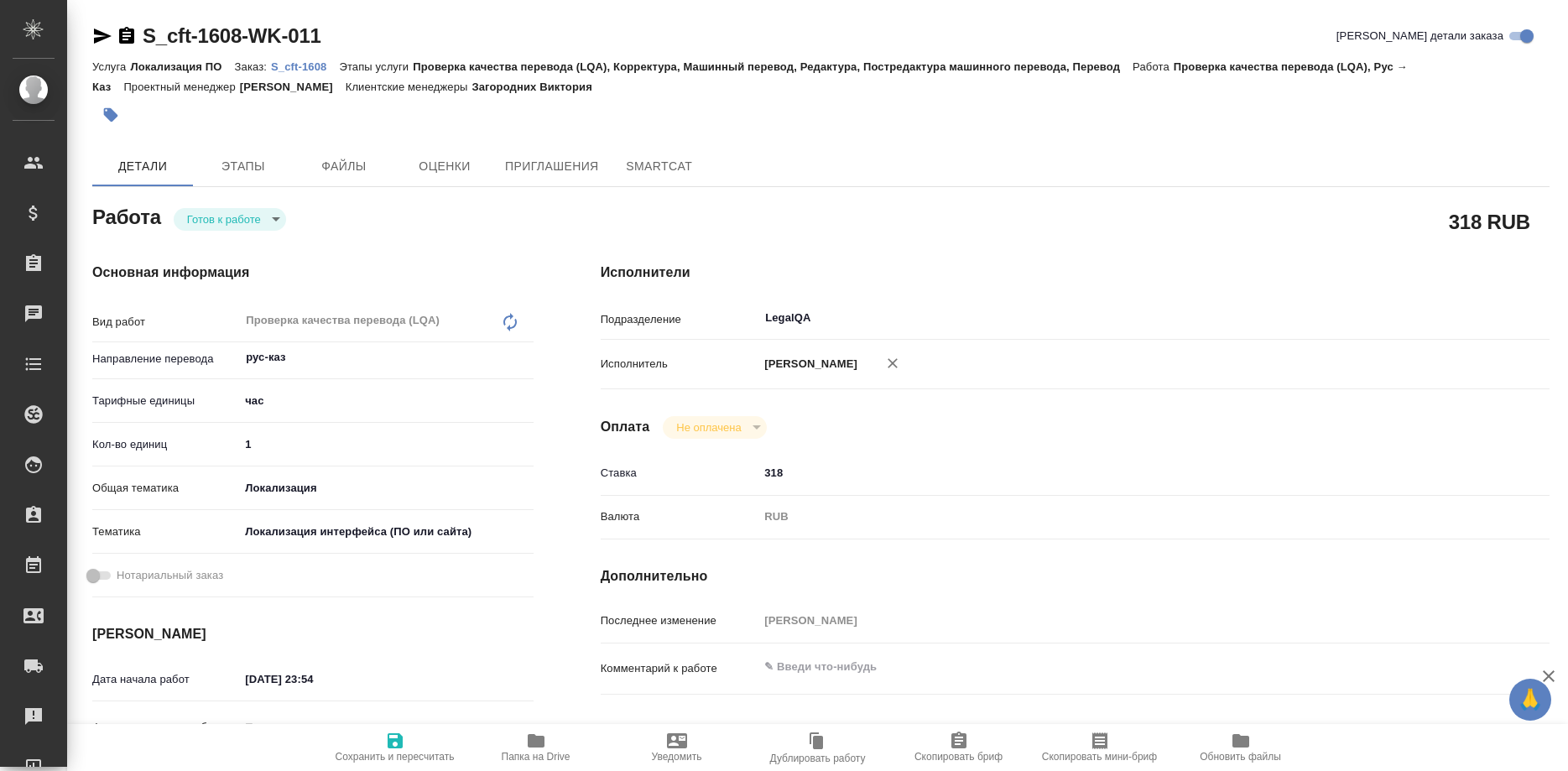
type textarea "x"
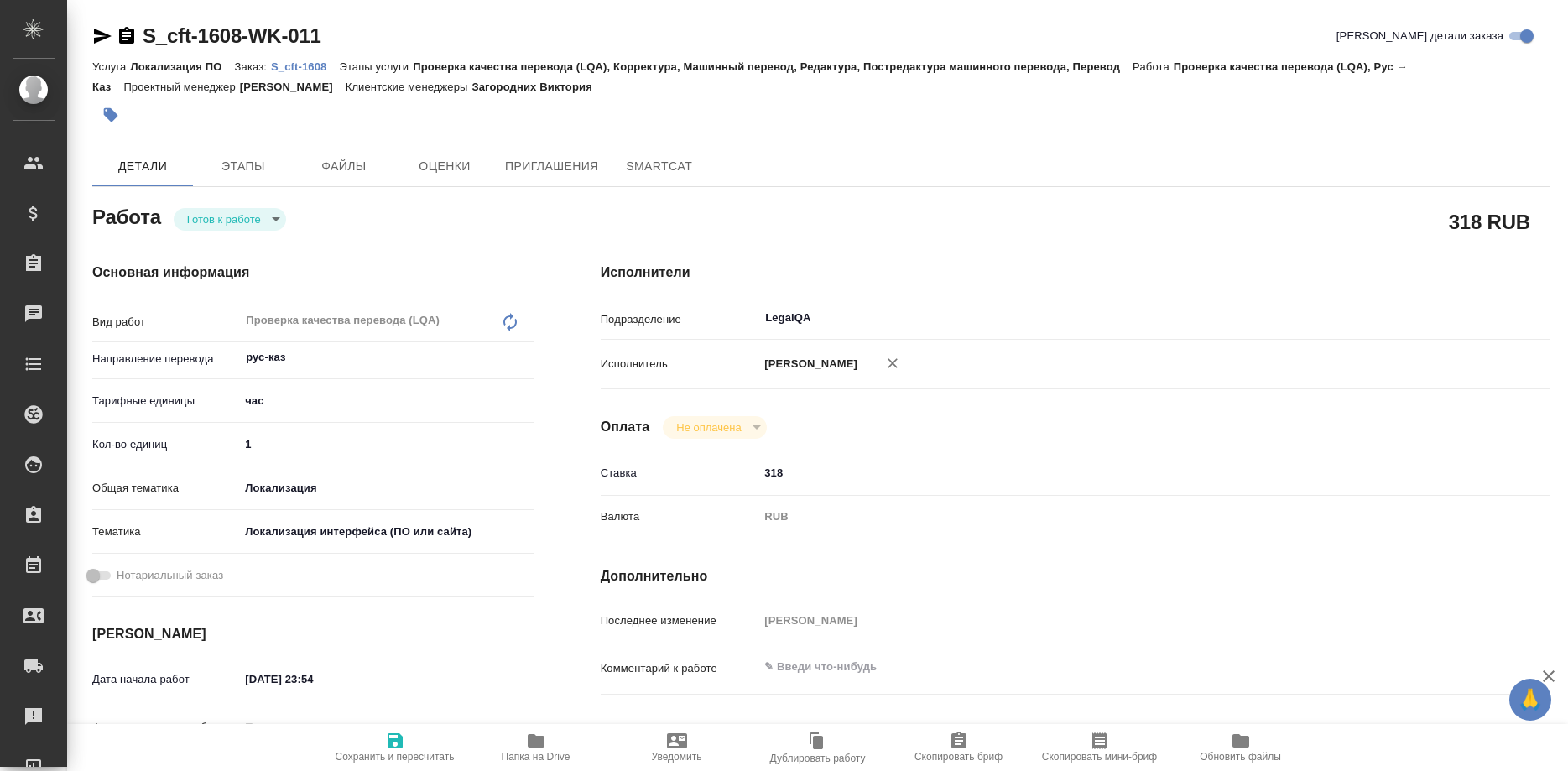
type textarea "x"
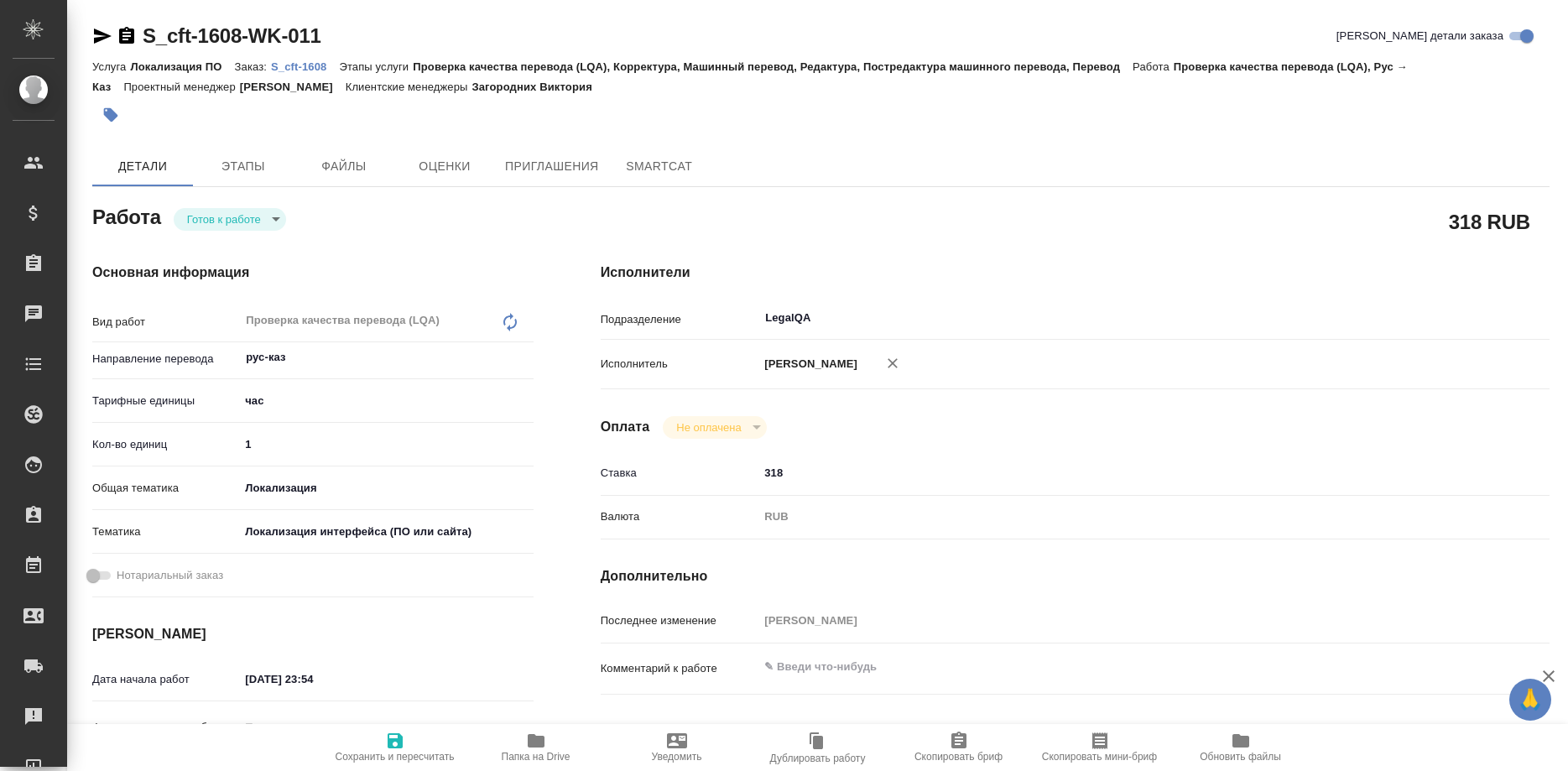
type textarea "x"
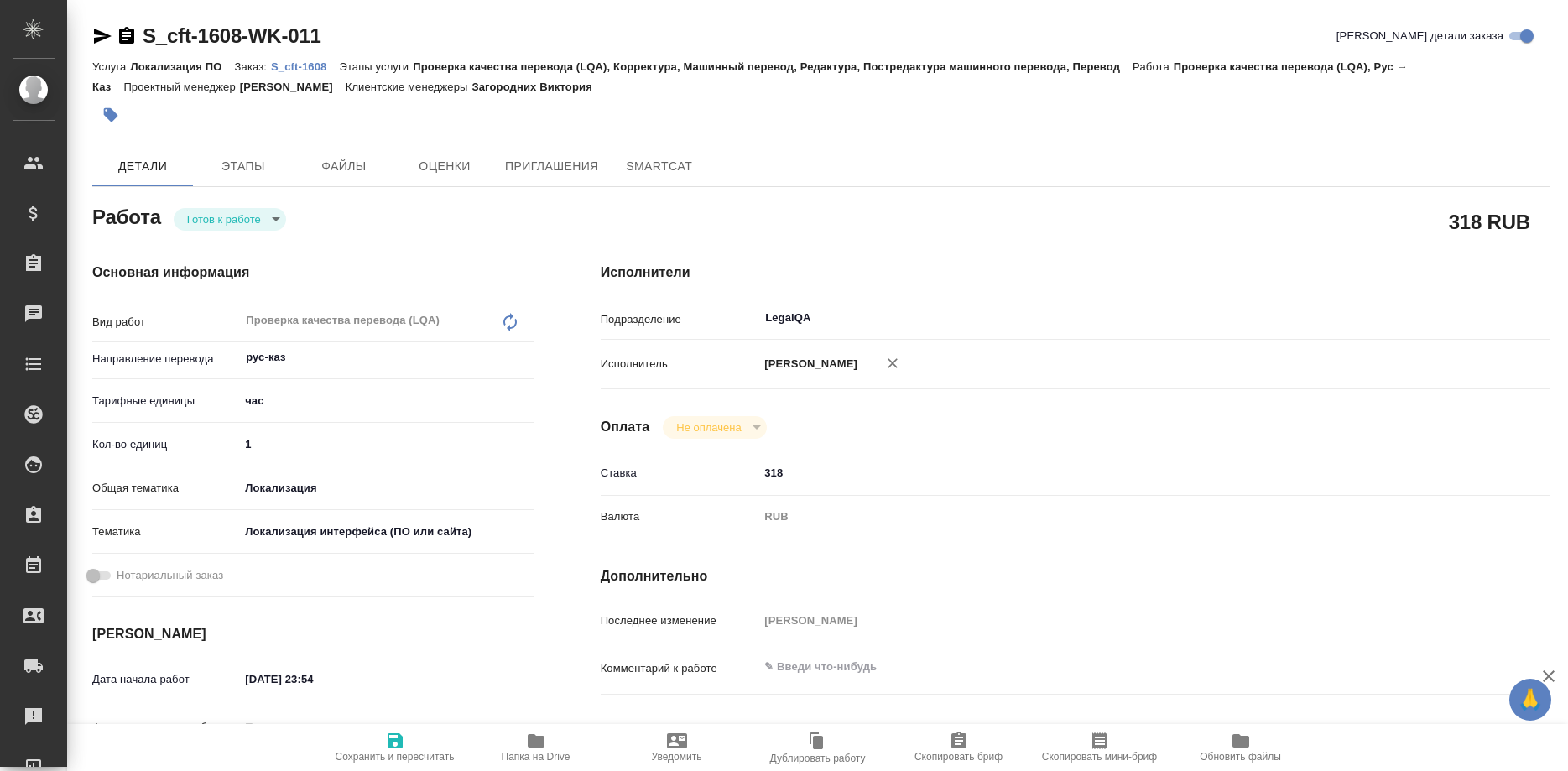
type textarea "x"
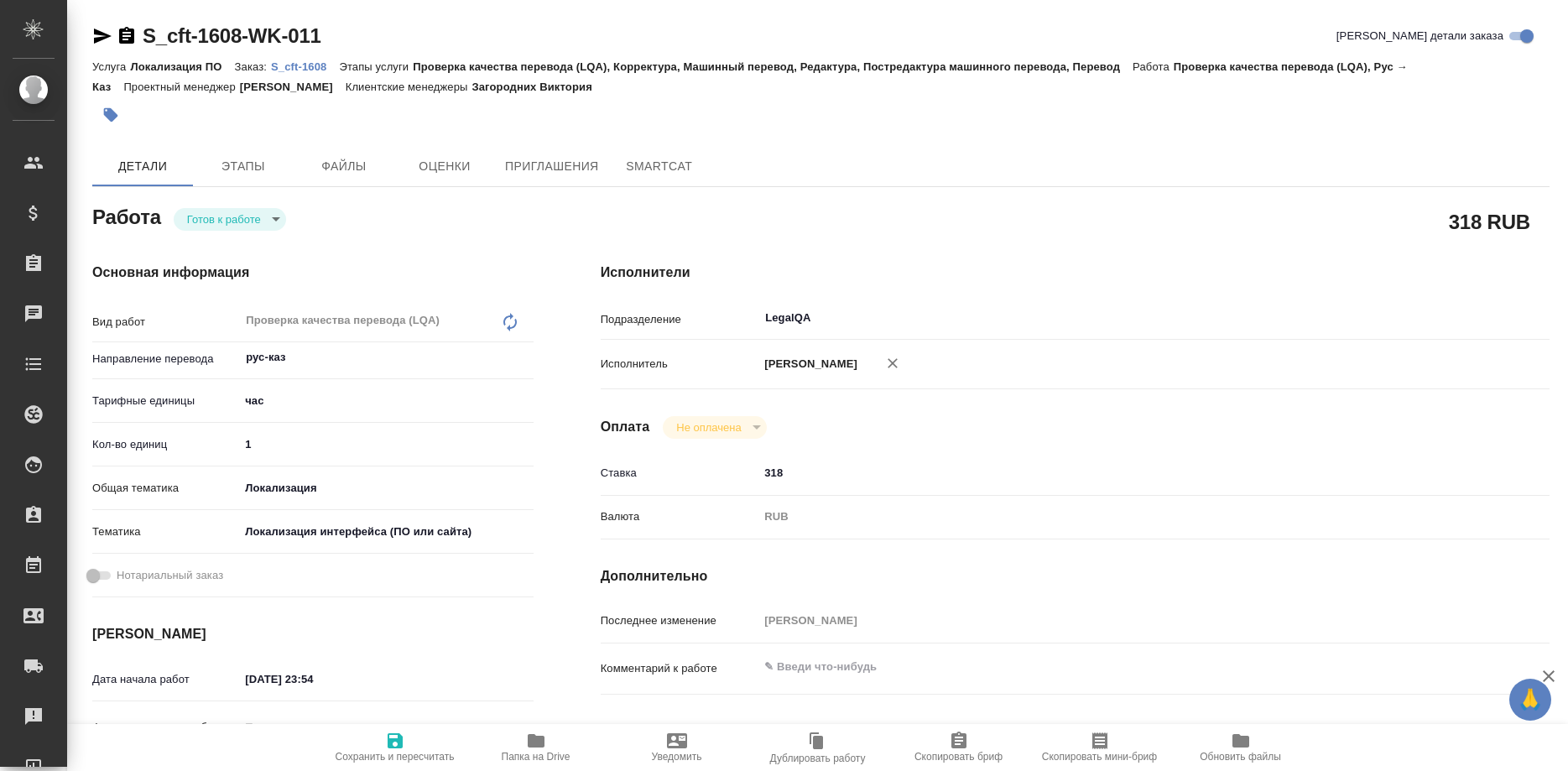
type textarea "x"
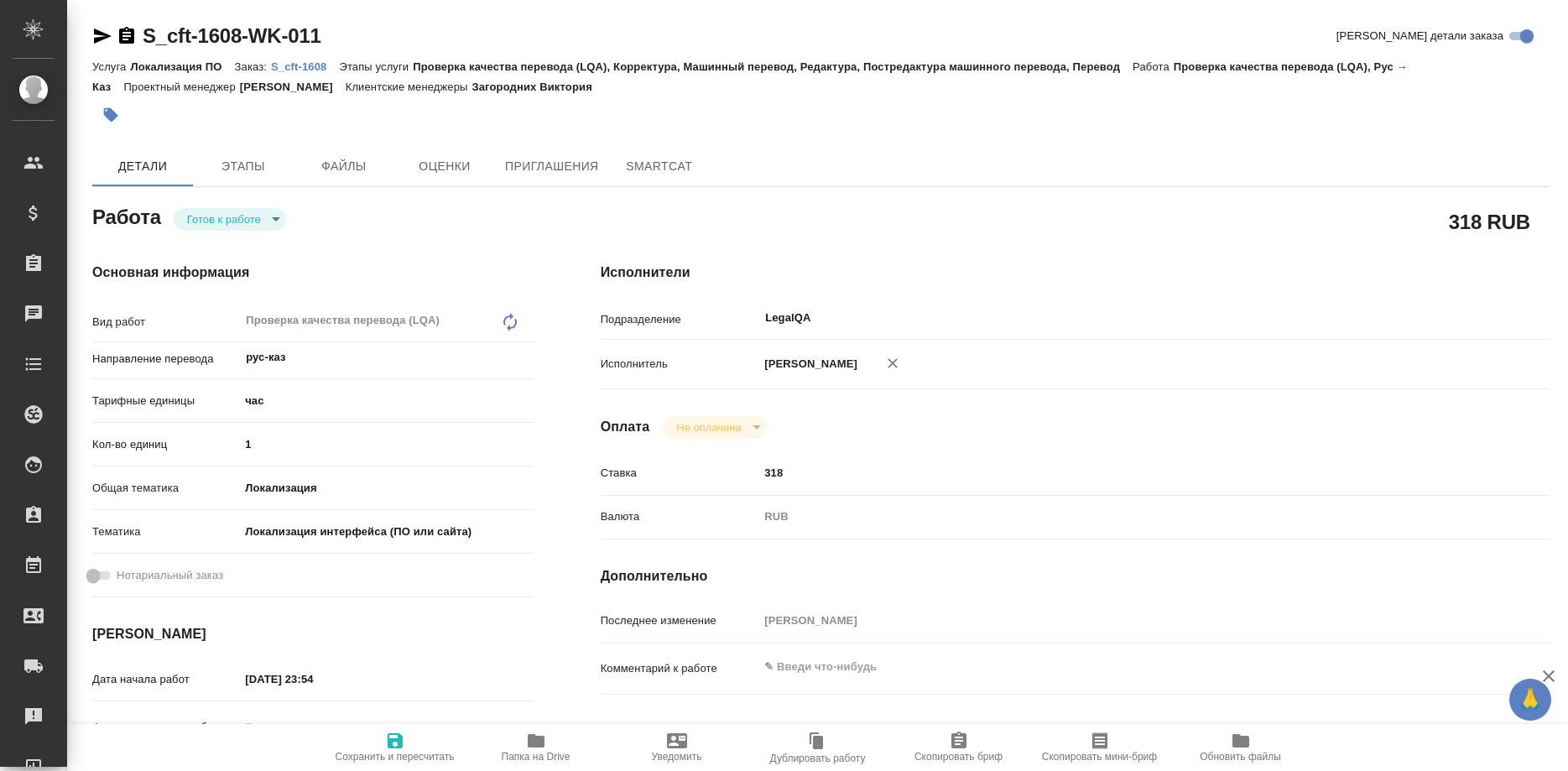
type textarea "x"
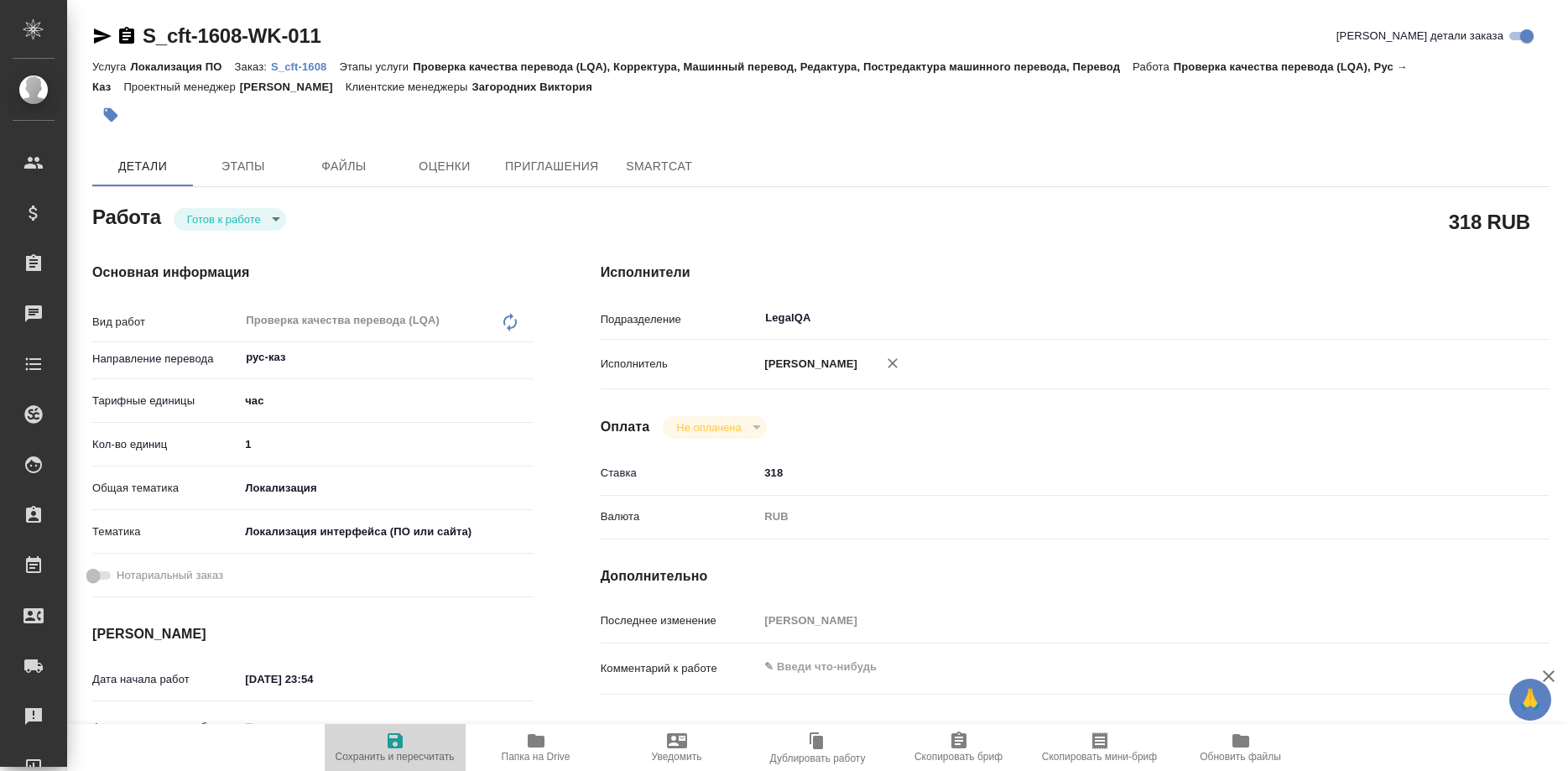
click at [392, 764] on button "Сохранить и пересчитать" at bounding box center [396, 748] width 141 height 47
type textarea "x"
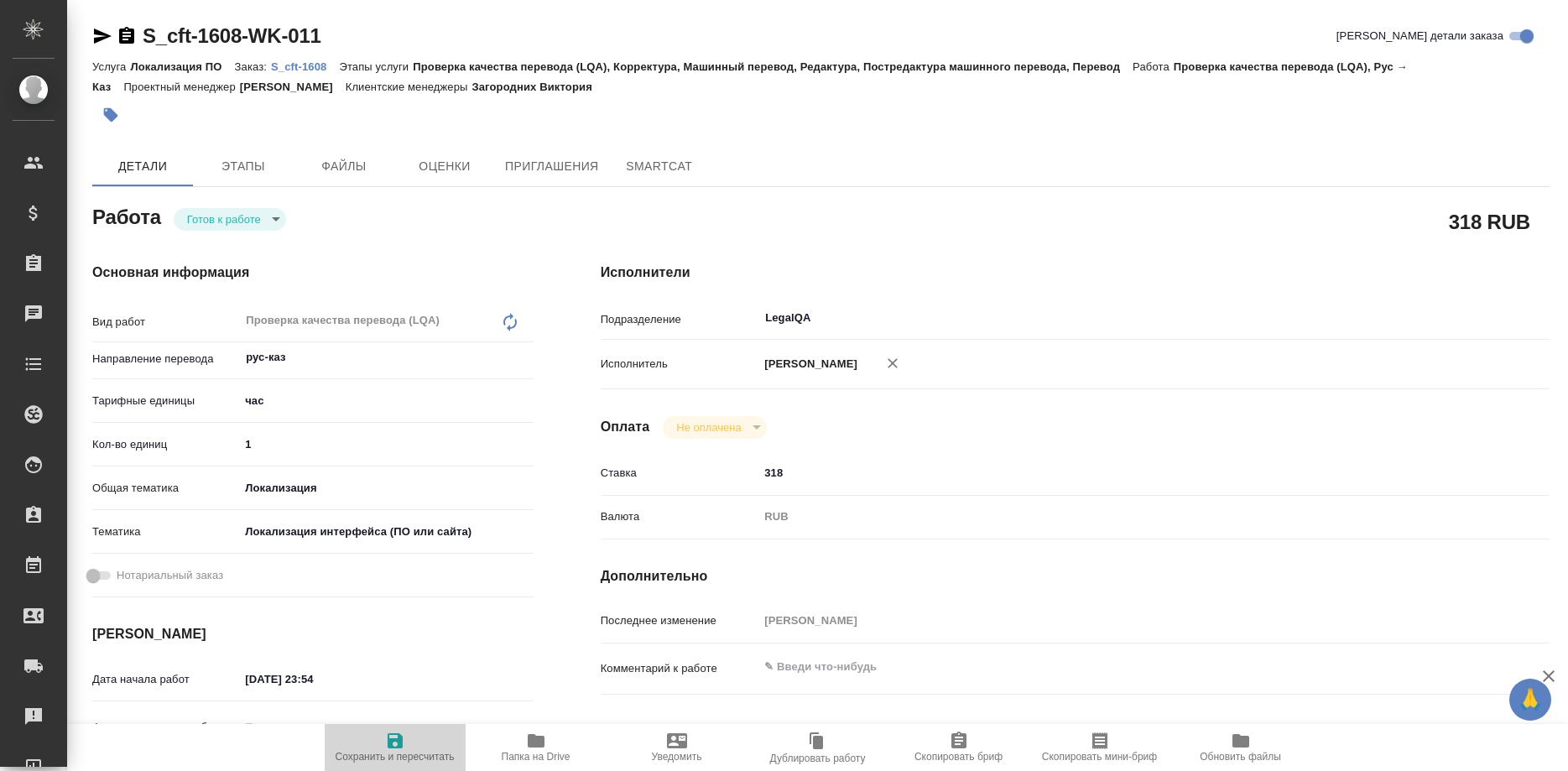
type textarea "x"
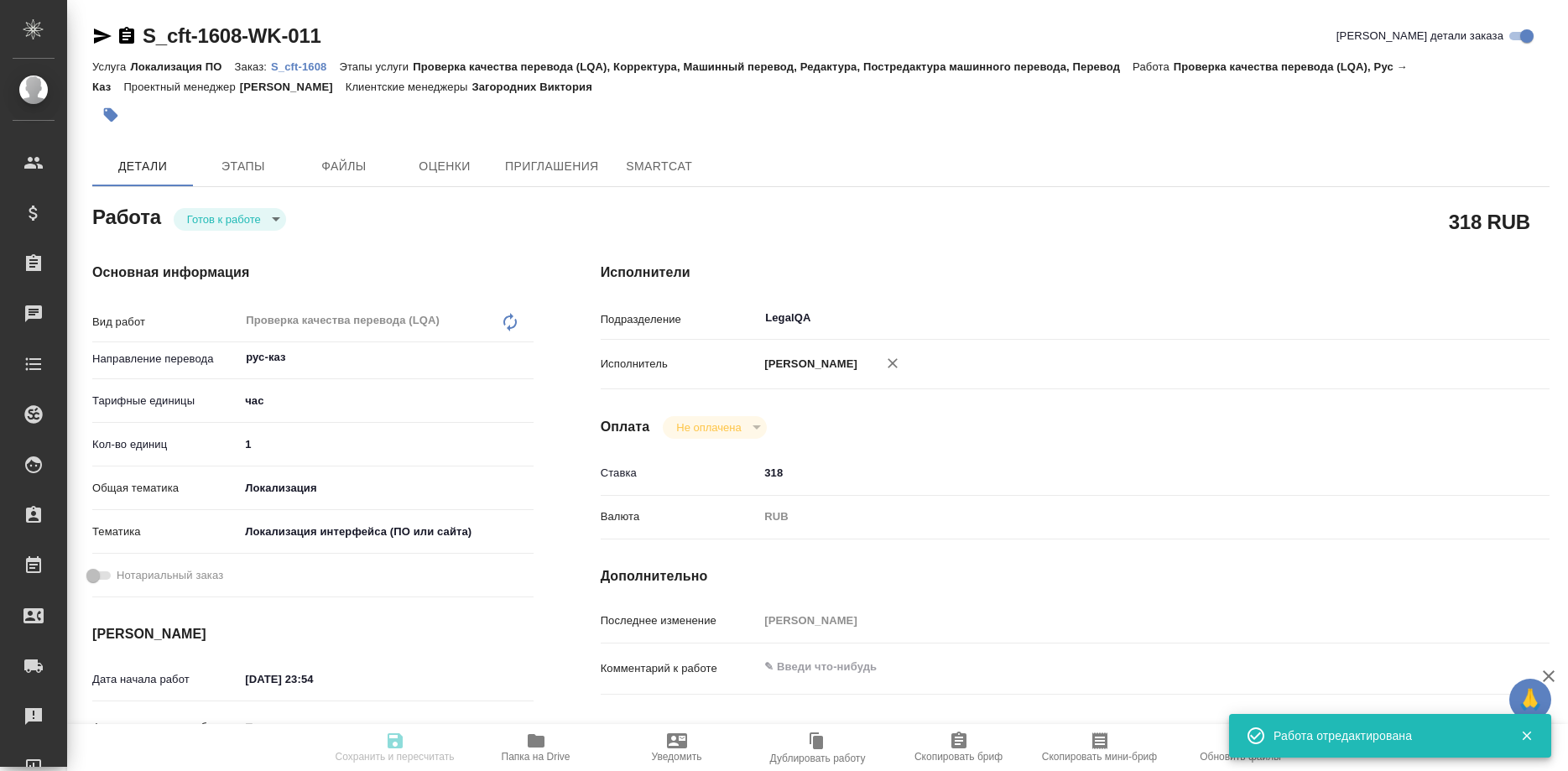
type input "readyForWork"
type textarea "Проверка качества перевода (LQA)"
type textarea "x"
type input "рус-каз"
type input "5a8b1489cc6b4906c91bfd93"
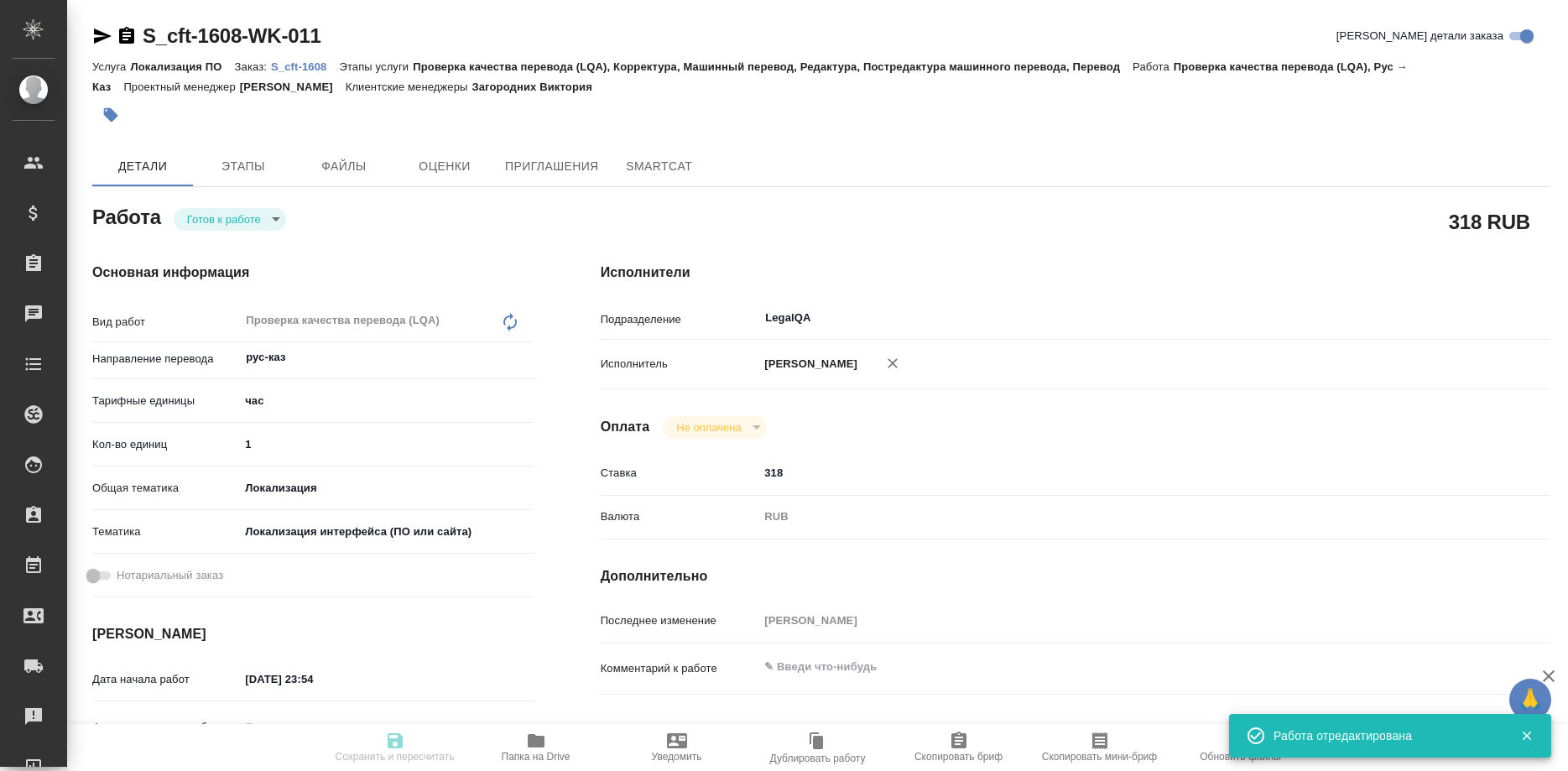
type input "1"
type input "local"
type input "5a8b8b956a9677013d343e0d"
type input "21.09.2025 23:54"
type input "22.09.2025 19:00"
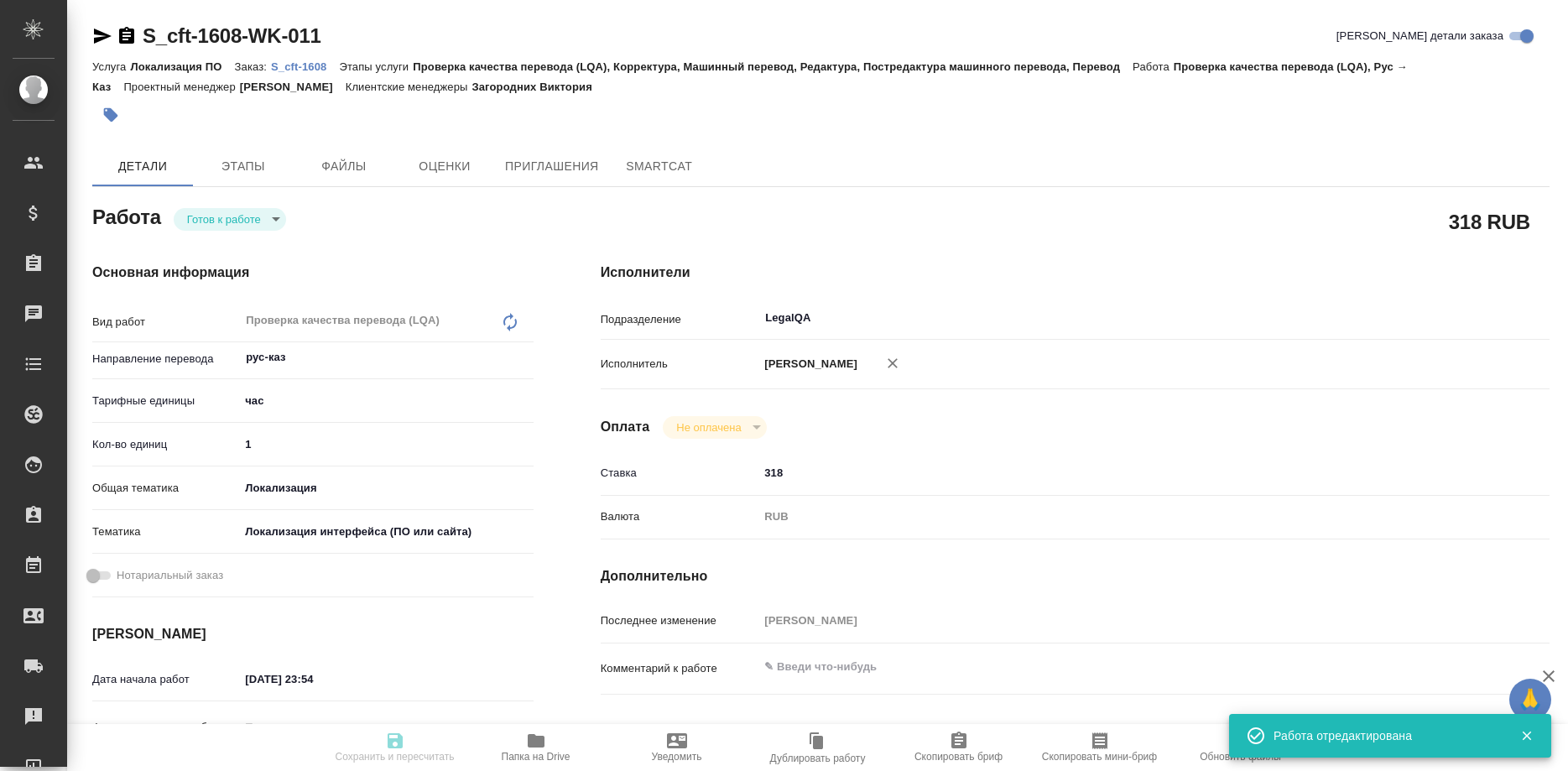
type input "22.09.2025 19:00"
type input "LegalQA"
type input "notPayed"
type input "318"
type input "RUB"
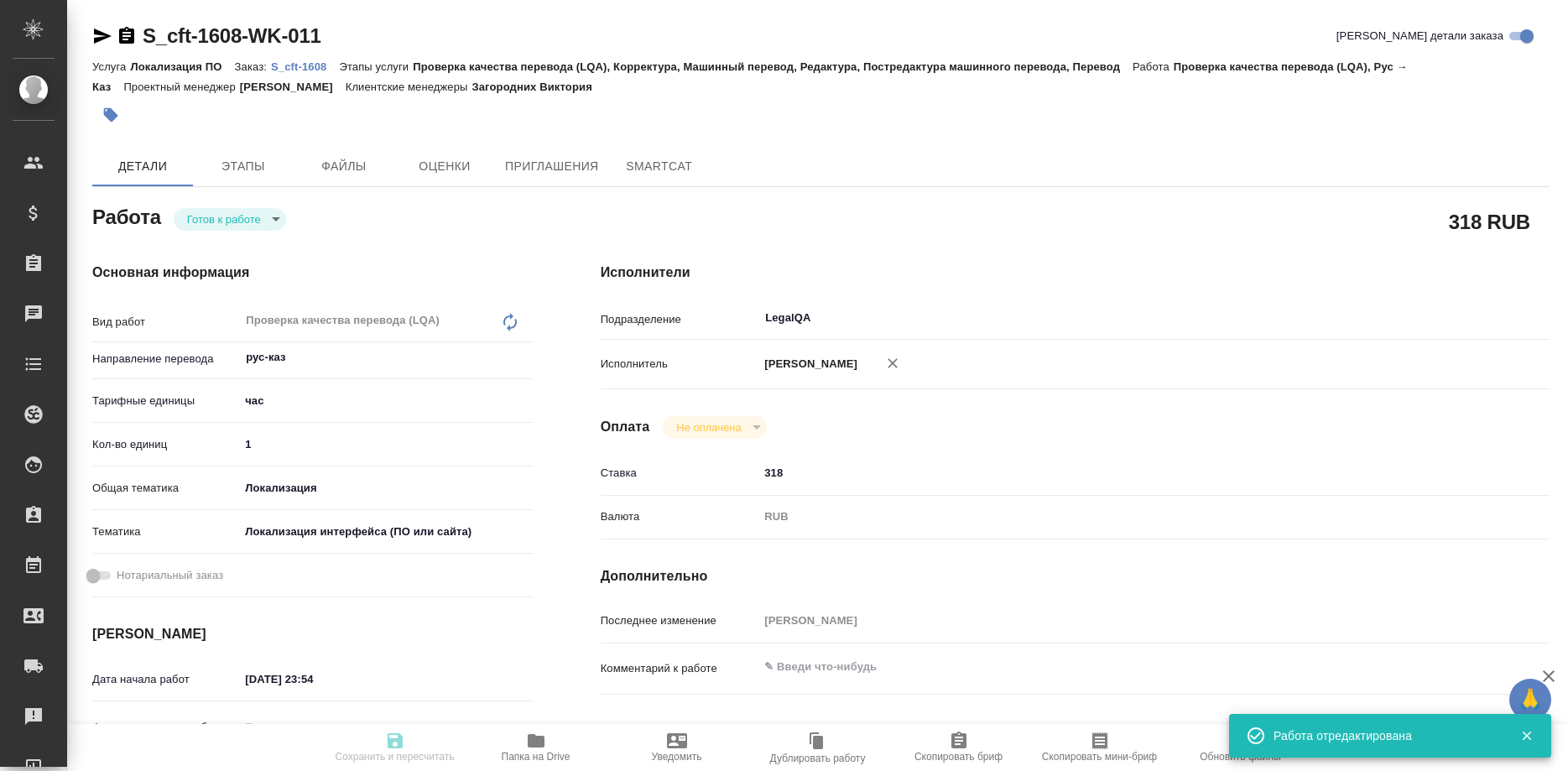
type input "[PERSON_NAME]"
type textarea "x"
type textarea "/Clients/cft/Orders/S_cft-1608/LQA/S_cft-1608-WK-011"
type textarea "x"
type input "S_cft-1608"
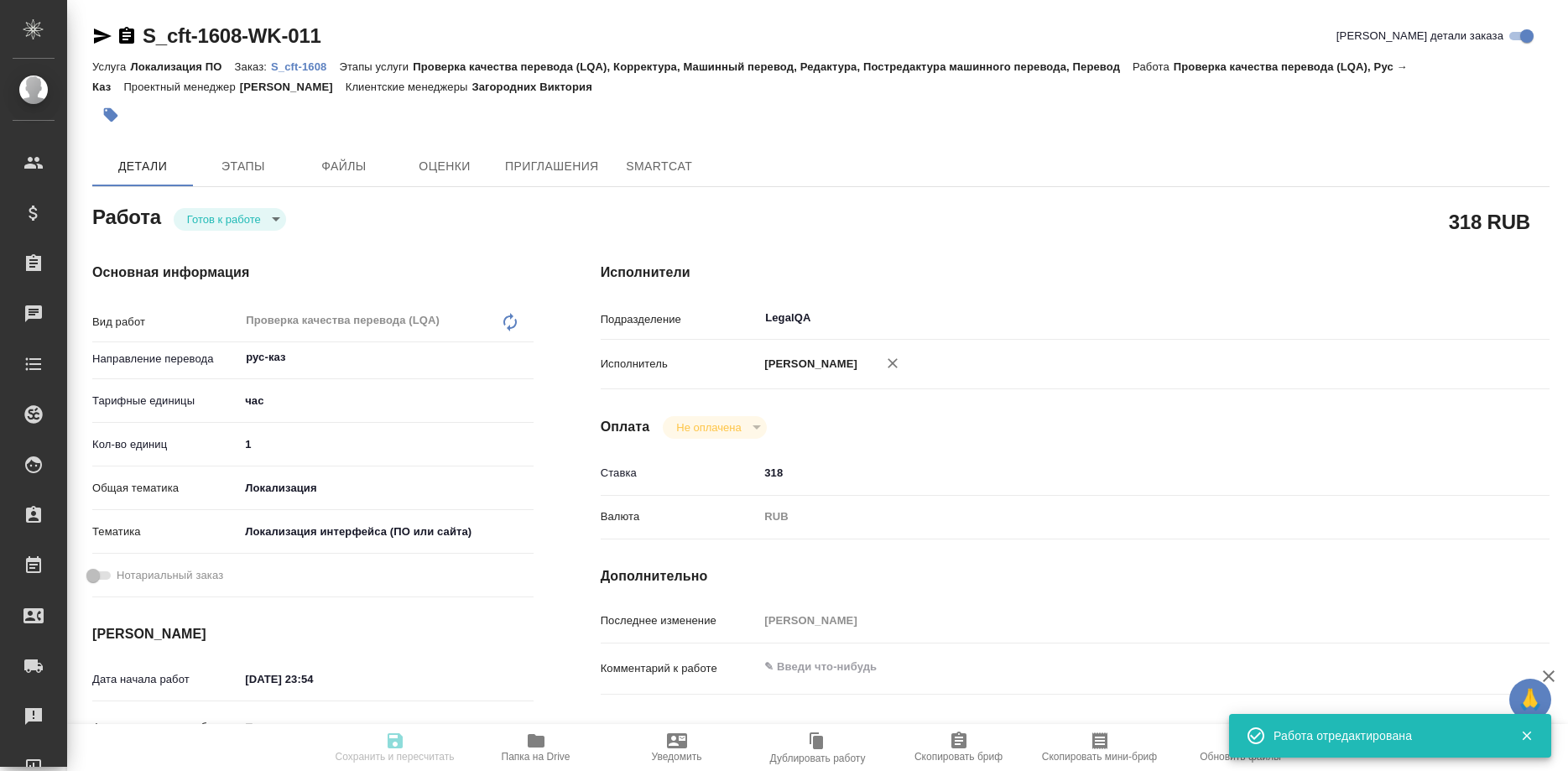
type input "Локализация ПО"
type input "Проверка качества перевода (LQA), Корректура, Машинный перевод, Редактура, Пост…"
type input "Загородних Виктория"
type input "/Clients/cft/Orders/S_cft-1608"
type textarea "x"
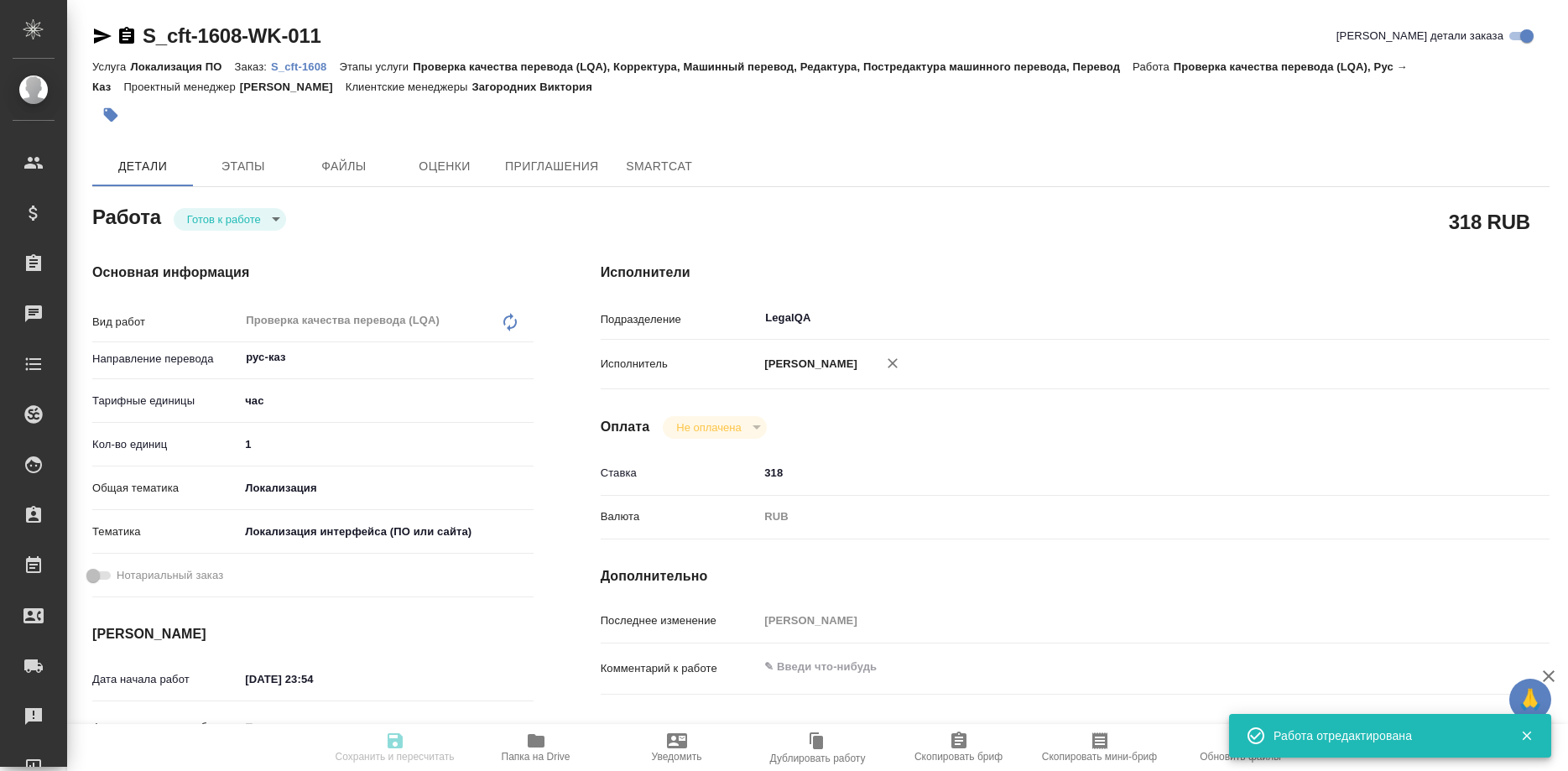
type textarea "ОТРЕДАКТИРОВАТЬ ПОДСТАНОВКИ И ПЕРЕВЕСТИ НОВЫЕ СЕГМЕНТЫ"
type textarea "x"
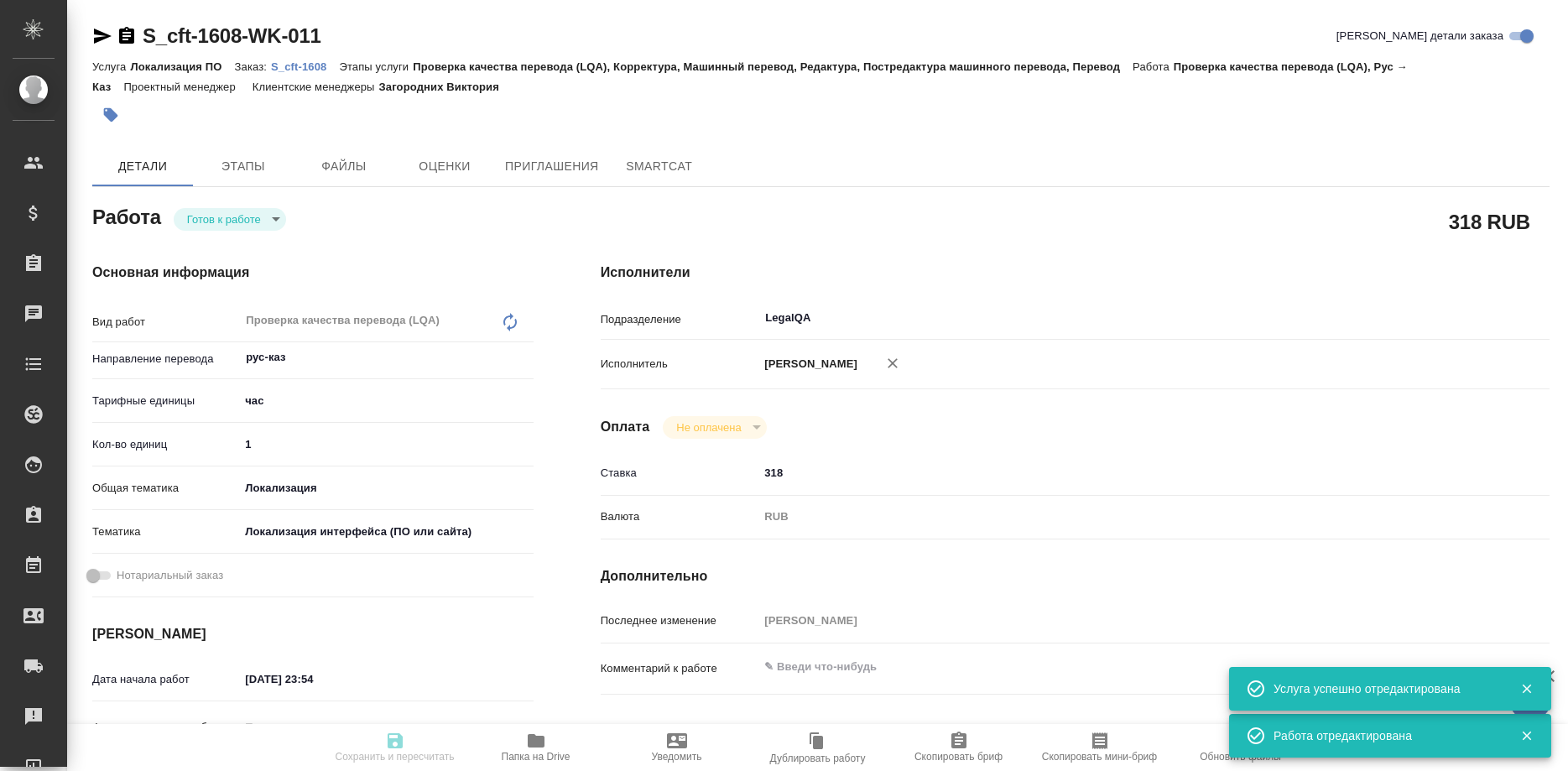
type textarea "x"
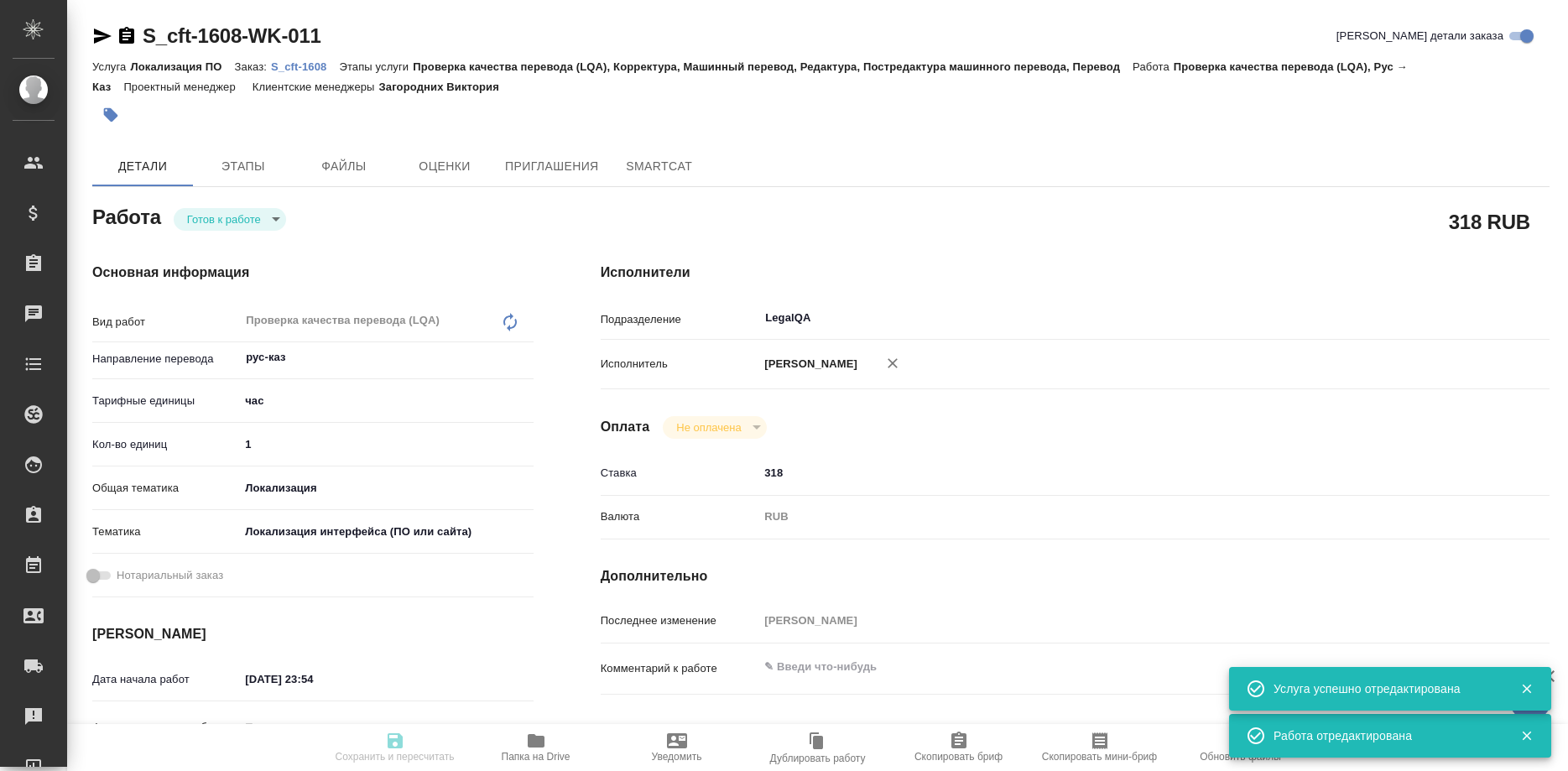
type textarea "x"
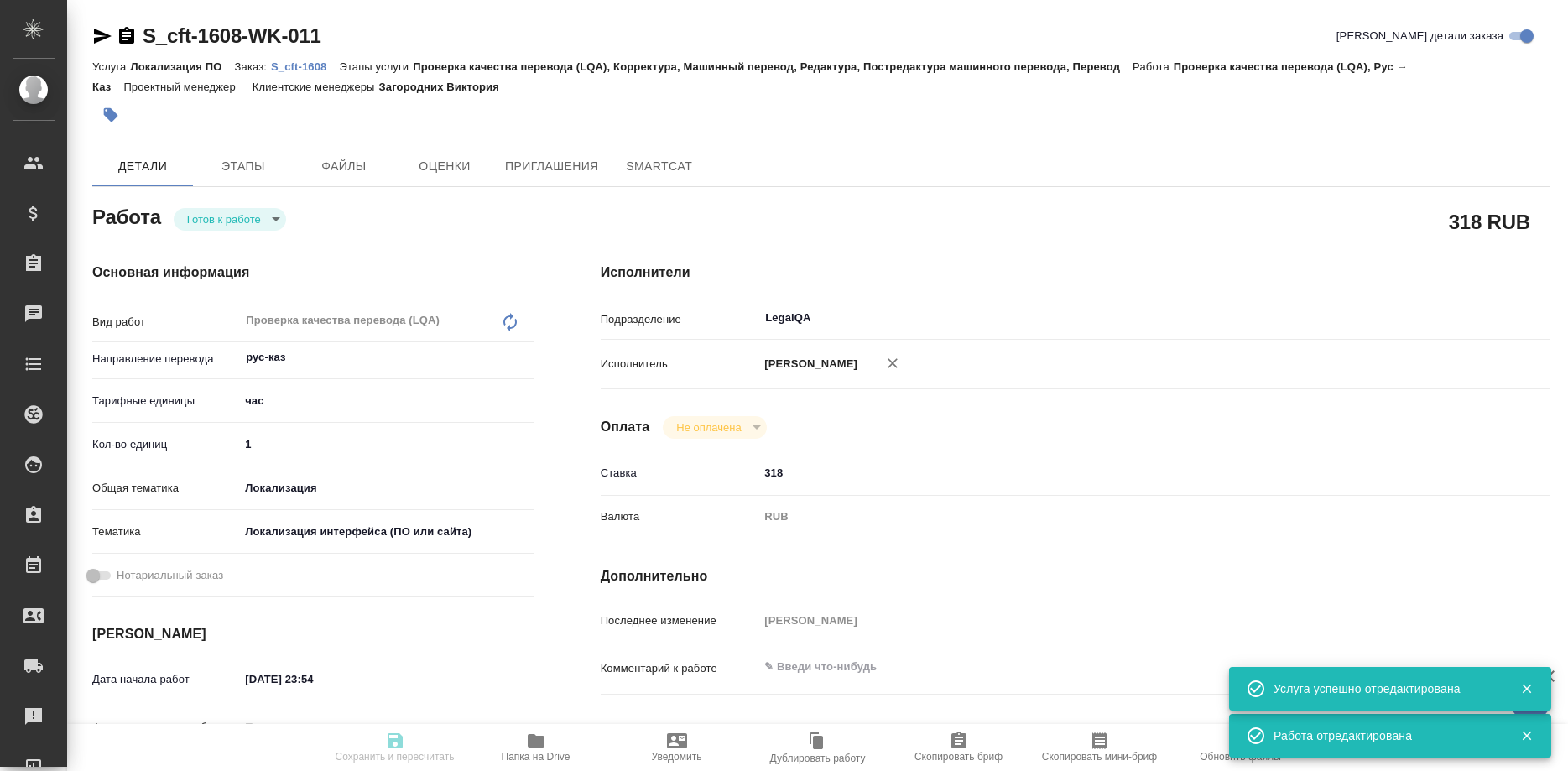
type textarea "x"
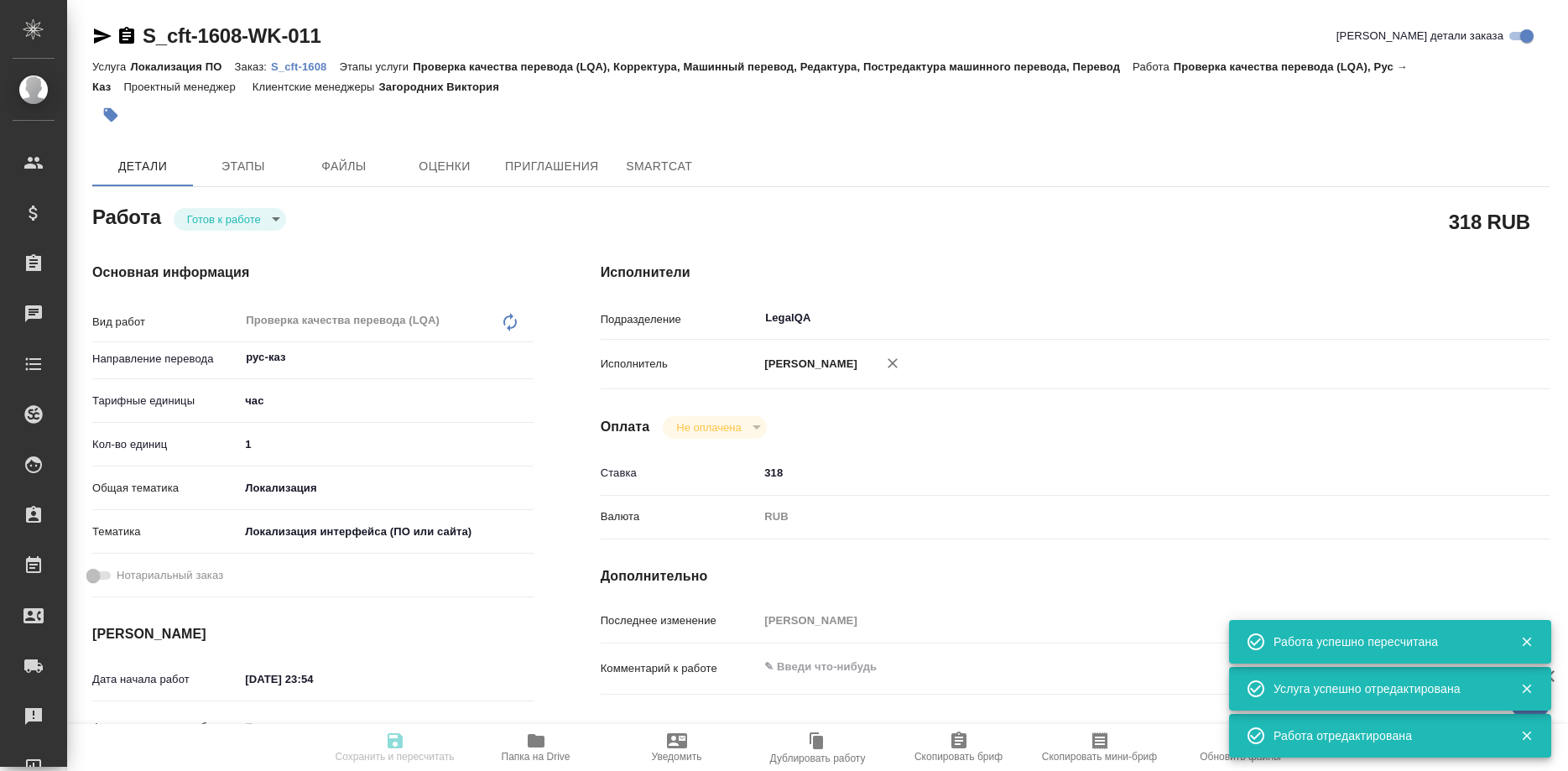
type input "readyForWork"
type textarea "Проверка качества перевода (LQA)"
type textarea "x"
type input "рус-каз"
type input "5a8b1489cc6b4906c91bfd93"
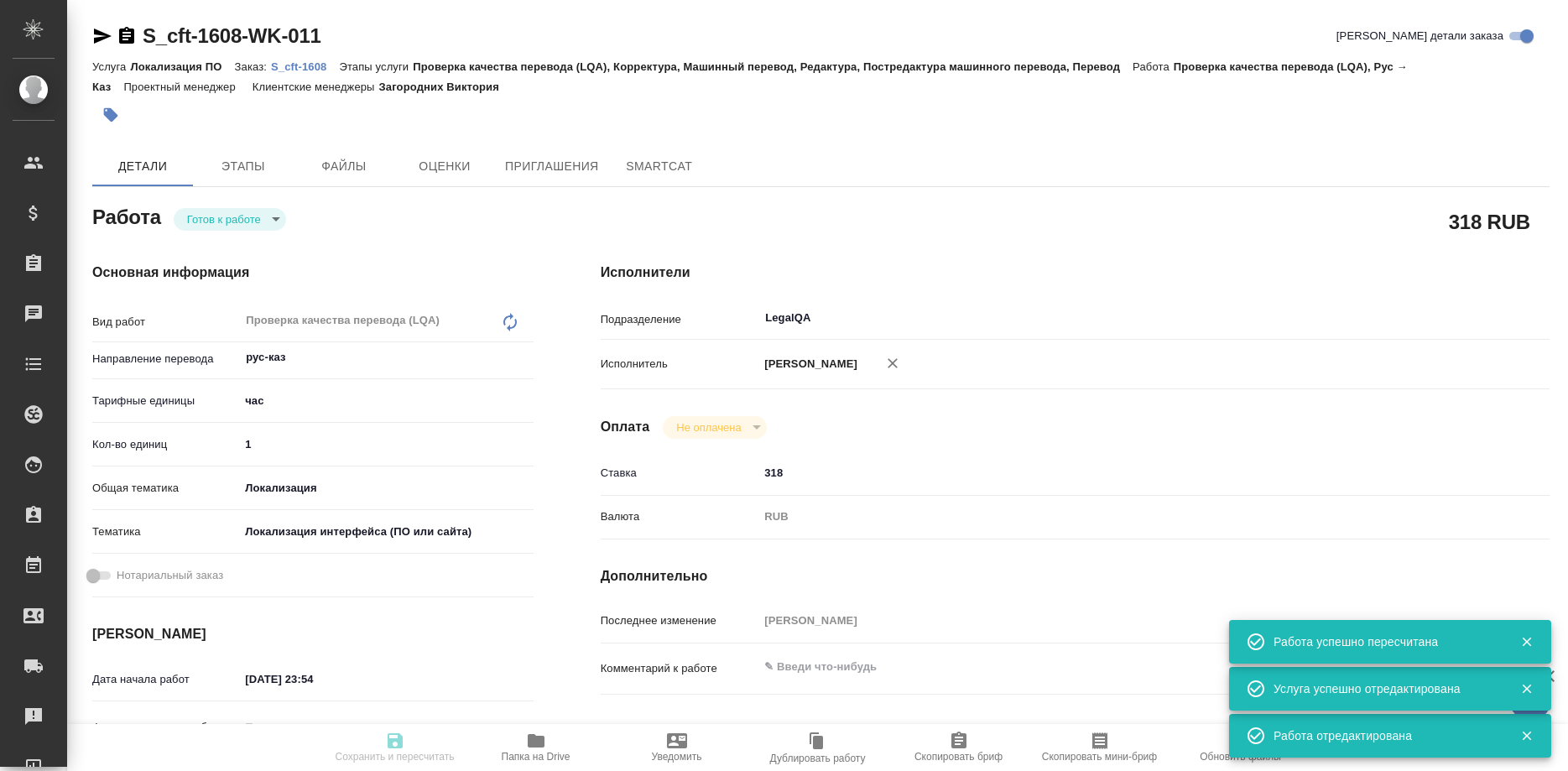
type input "1"
type input "local"
type input "5a8b8b956a9677013d343e0d"
type input "21.09.2025 23:54"
type input "22.09.2025 19:00"
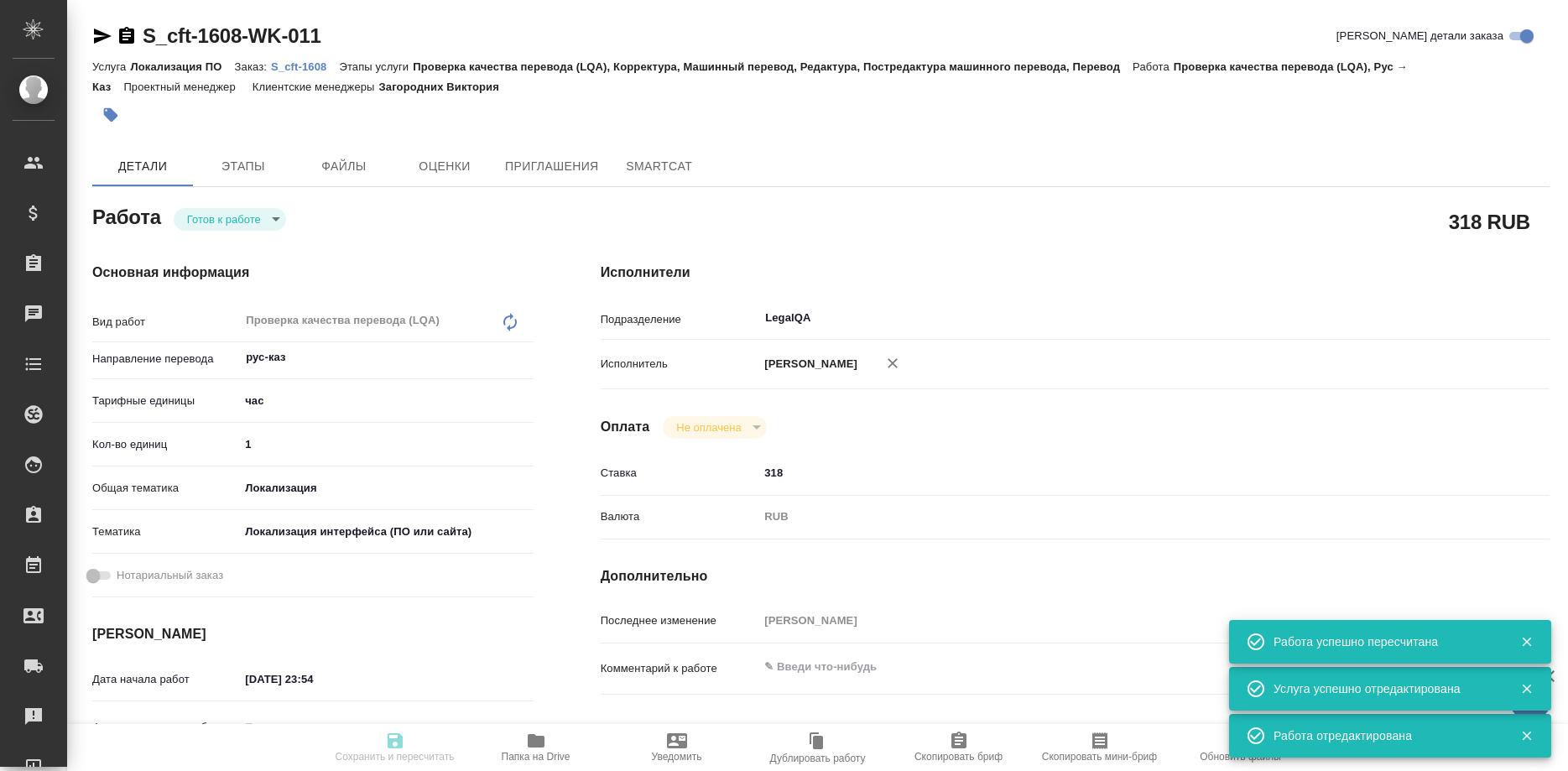
type input "22.09.2025 19:00"
type input "LegalQA"
type input "notPayed"
type input "318"
type input "RUB"
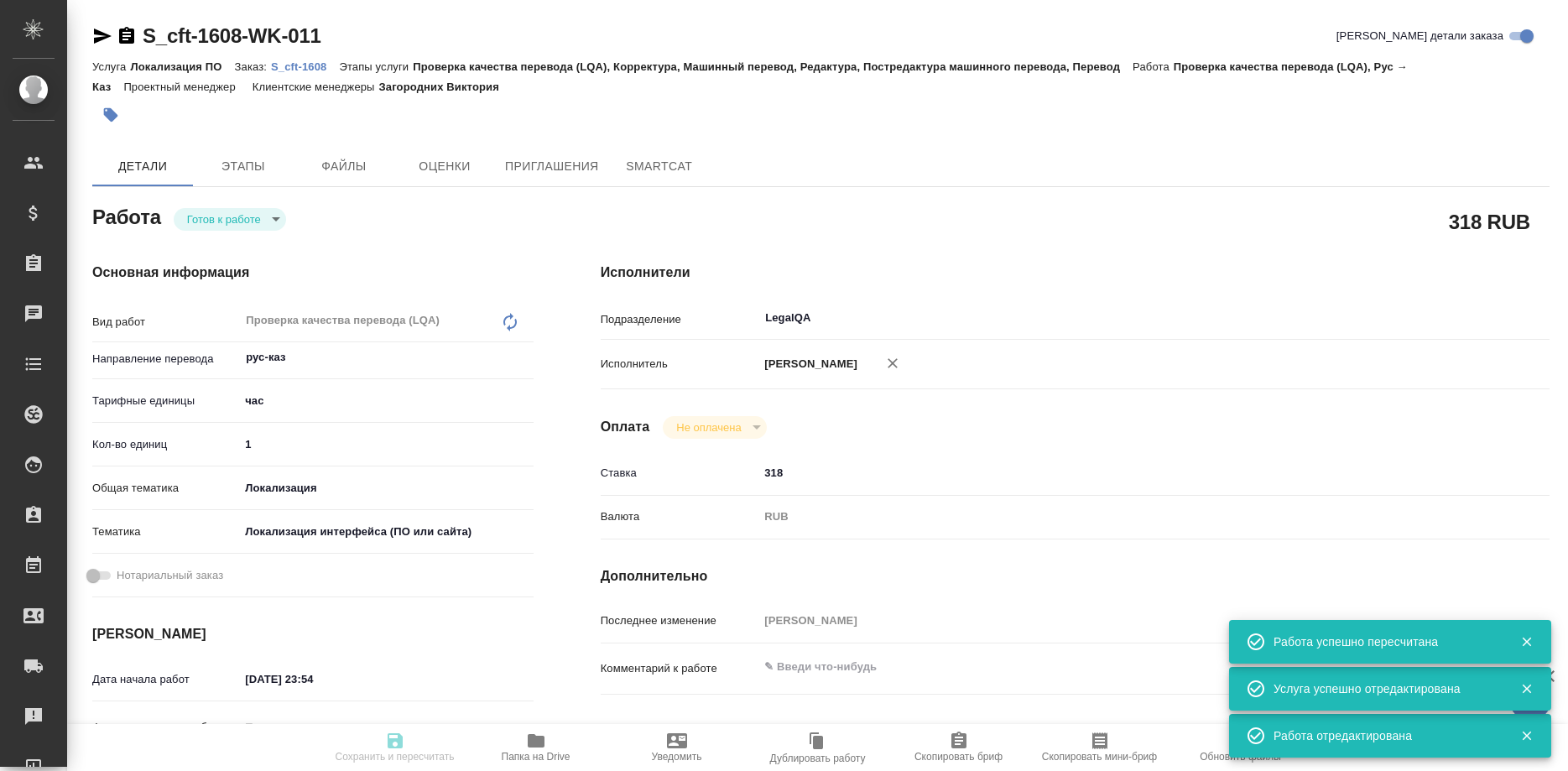
type input "[PERSON_NAME]"
type textarea "x"
type textarea "/Clients/cft/Orders/S_cft-1608/LQA/S_cft-1608-WK-011"
type textarea "x"
type input "S_cft-1608"
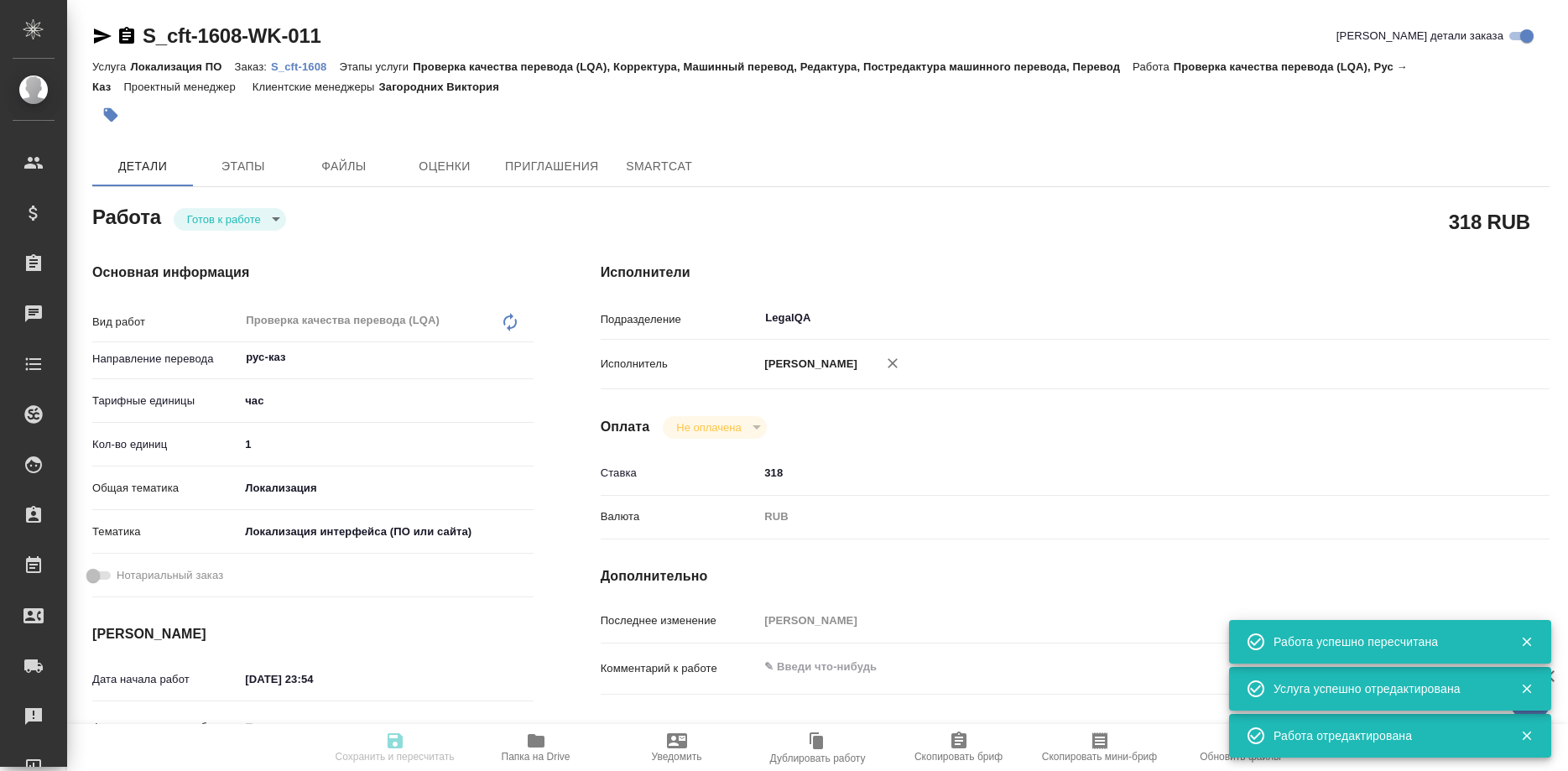
type input "Локализация ПО"
type input "Проверка качества перевода (LQA), Корректура, Машинный перевод, Редактура, Пост…"
type input "Загородних Виктория"
type input "/Clients/cft/Orders/S_cft-1608"
type textarea "x"
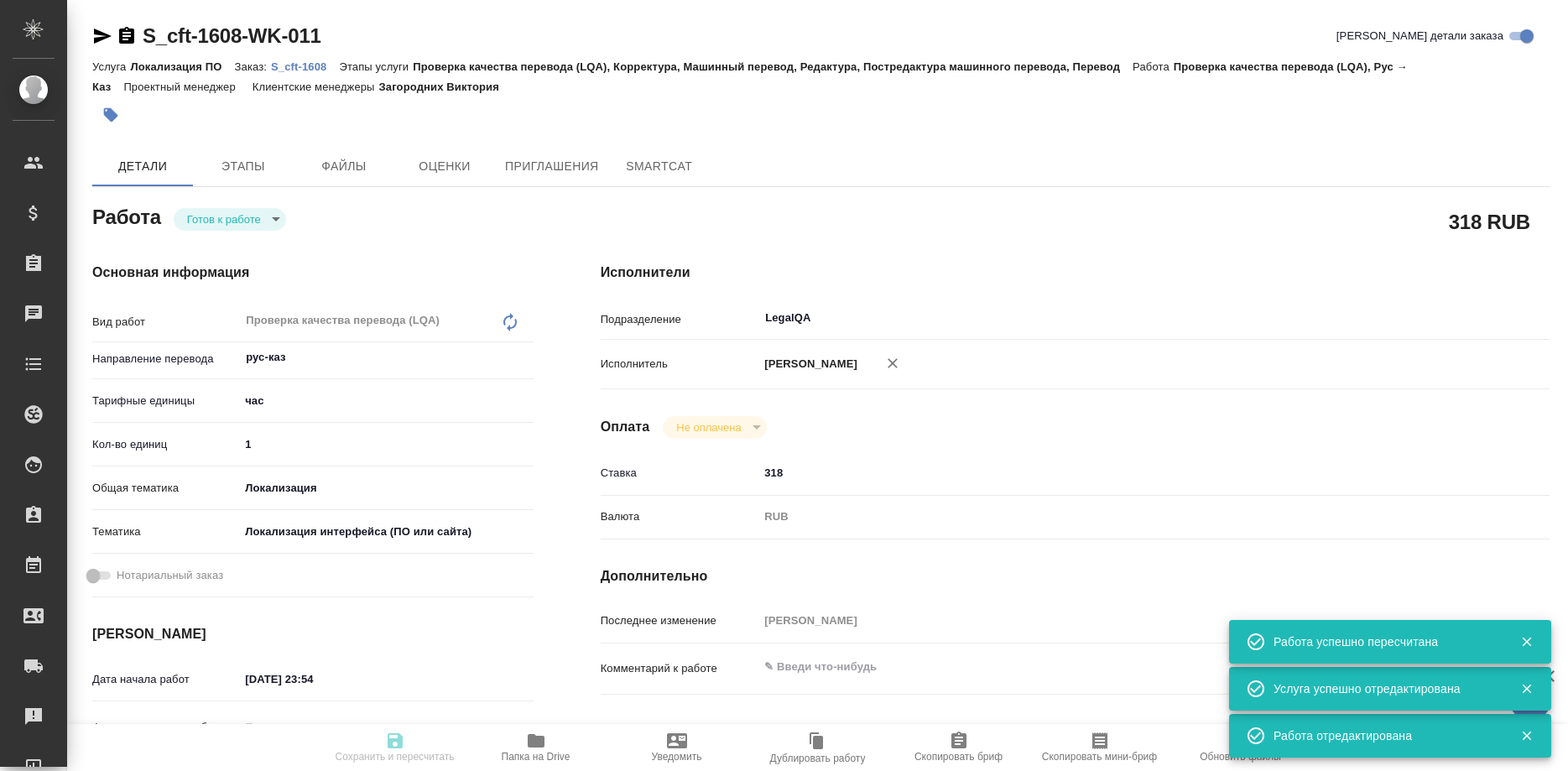
type textarea "ОТРЕДАКТИРОВАТЬ ПОДСТАНОВКИ И ПЕРЕВЕСТИ НОВЫЕ СЕГМЕНТЫ"
type textarea "x"
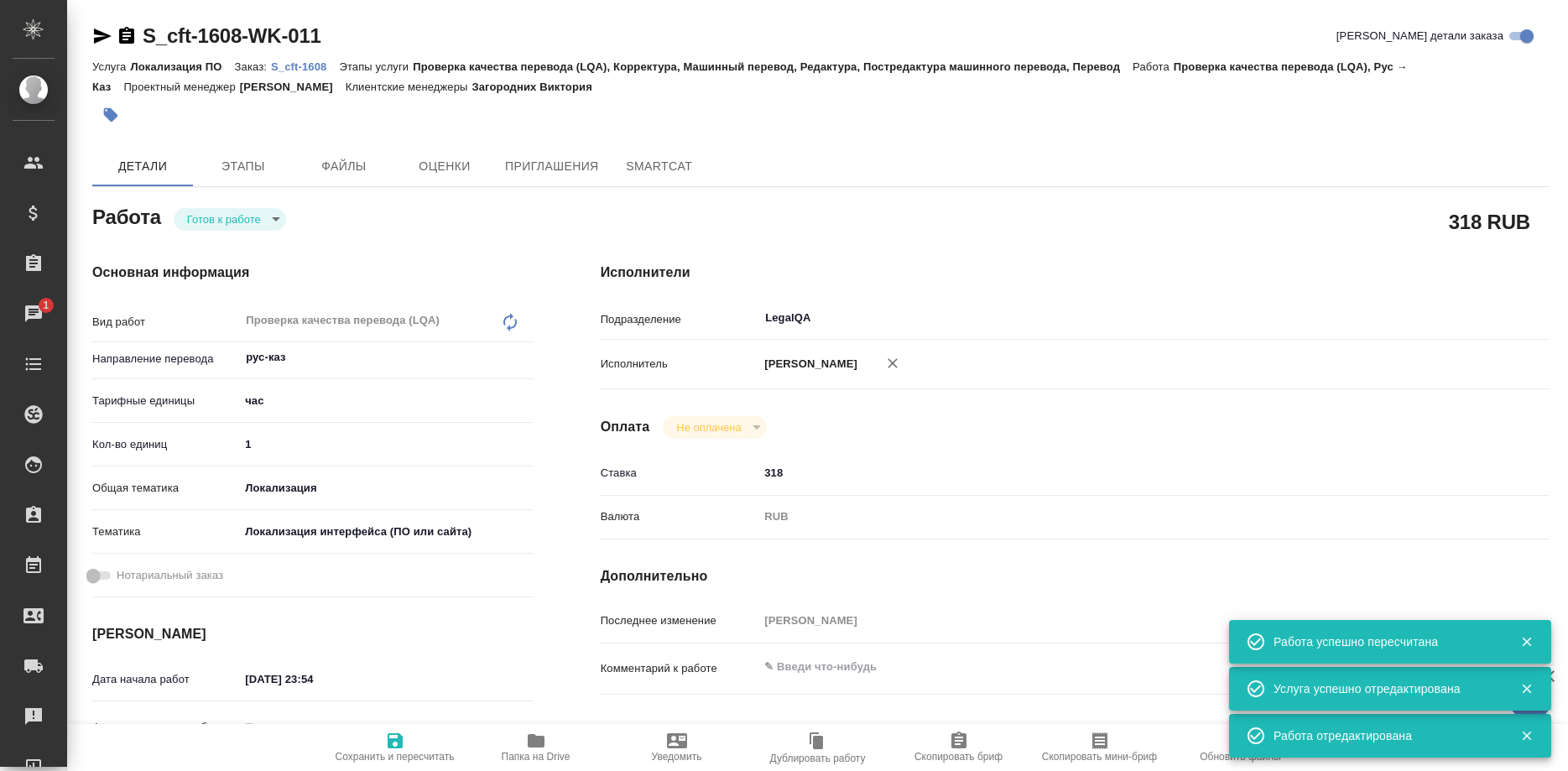
type textarea "x"
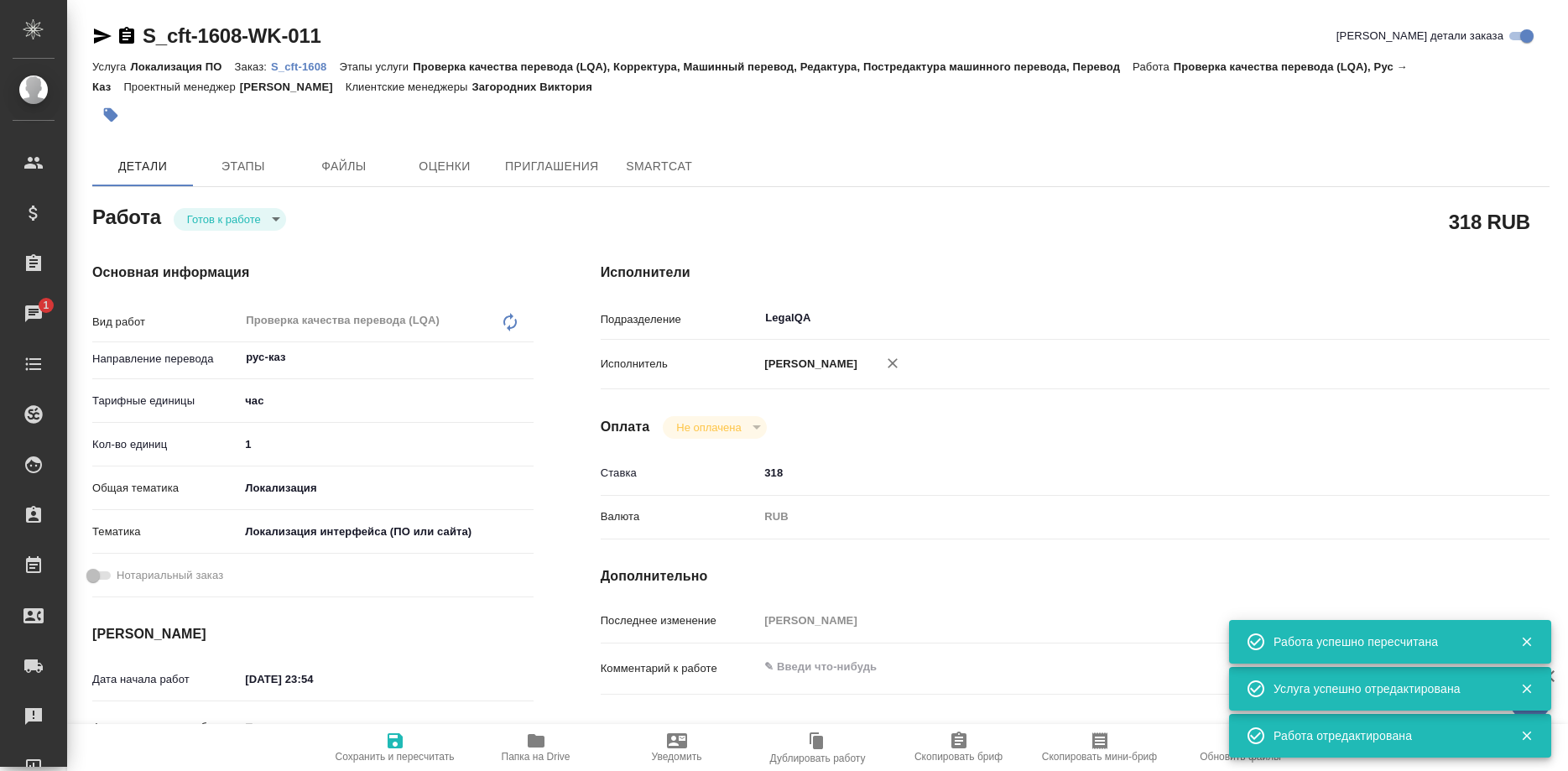
type textarea "x"
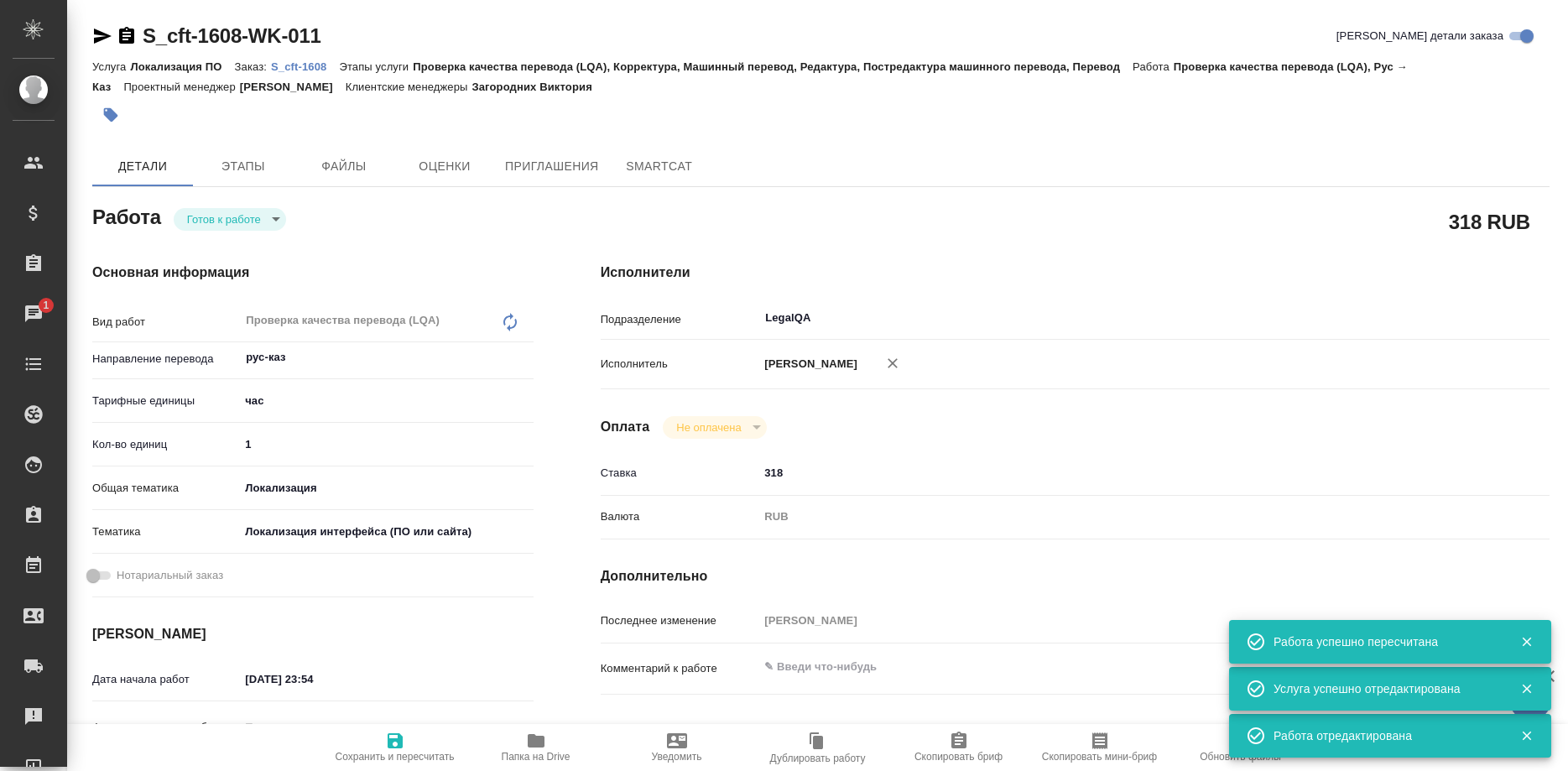
type textarea "x"
